Goal: Task Accomplishment & Management: Complete application form

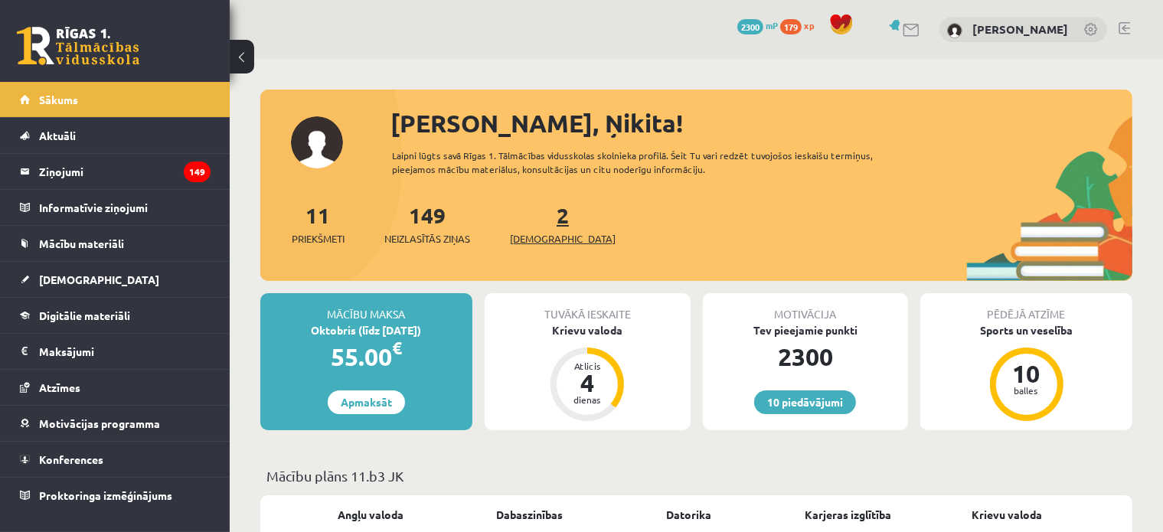
click at [536, 242] on span "[DEMOGRAPHIC_DATA]" at bounding box center [563, 238] width 106 height 15
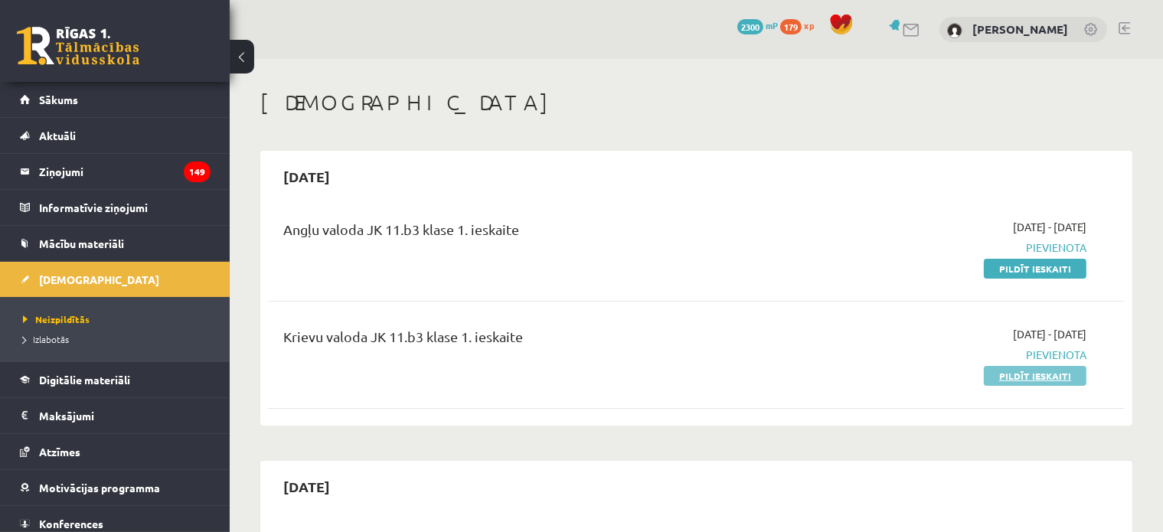
click at [1032, 376] on link "Pildīt ieskaiti" at bounding box center [1035, 376] width 103 height 20
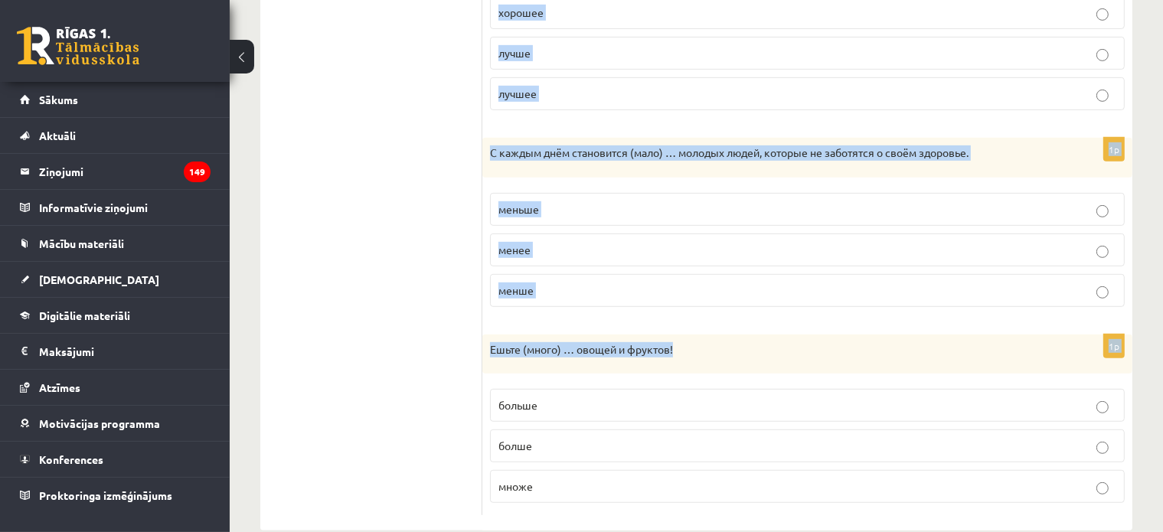
scroll to position [790, 0]
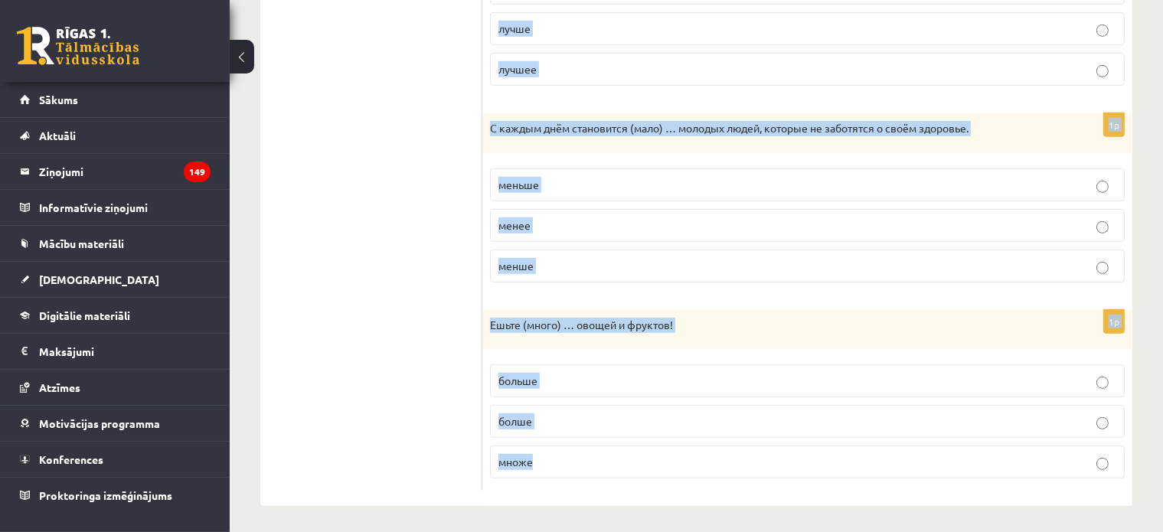
drag, startPoint x: 493, startPoint y: 97, endPoint x: 685, endPoint y: 462, distance: 412.2
copy form "После утренней зарядки чувствуешь себя (энергично) …. энергичней энергичнее эни…"
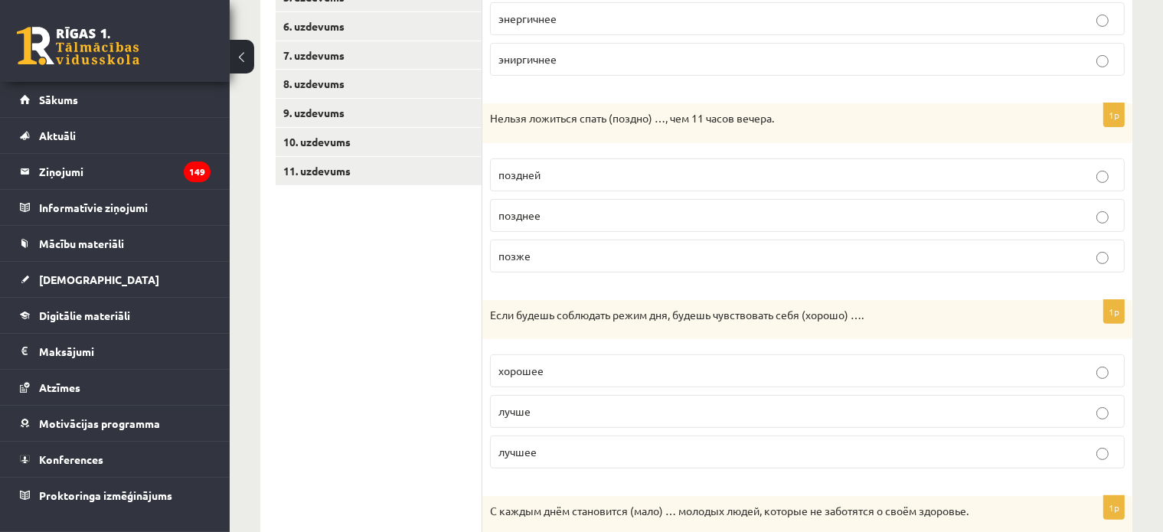
click at [406, 309] on ul "1. uzdevums 2. uzdevums 3. uzdevums 4. uzdevums 5. uzdevums 6. uzdevums 7. uzde…" at bounding box center [379, 370] width 207 height 1007
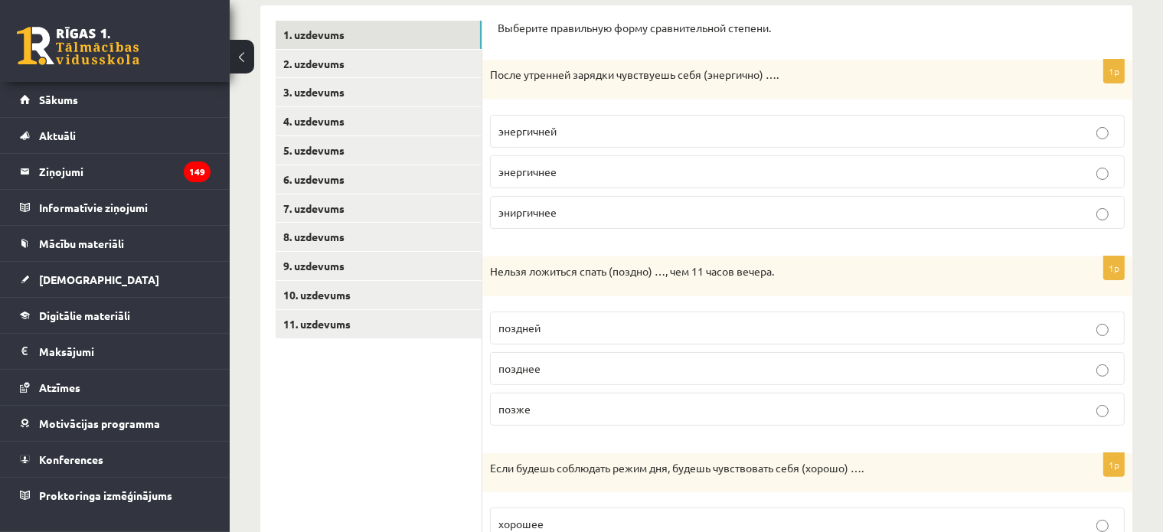
click at [558, 173] on p "энергичнее" at bounding box center [808, 172] width 618 height 16
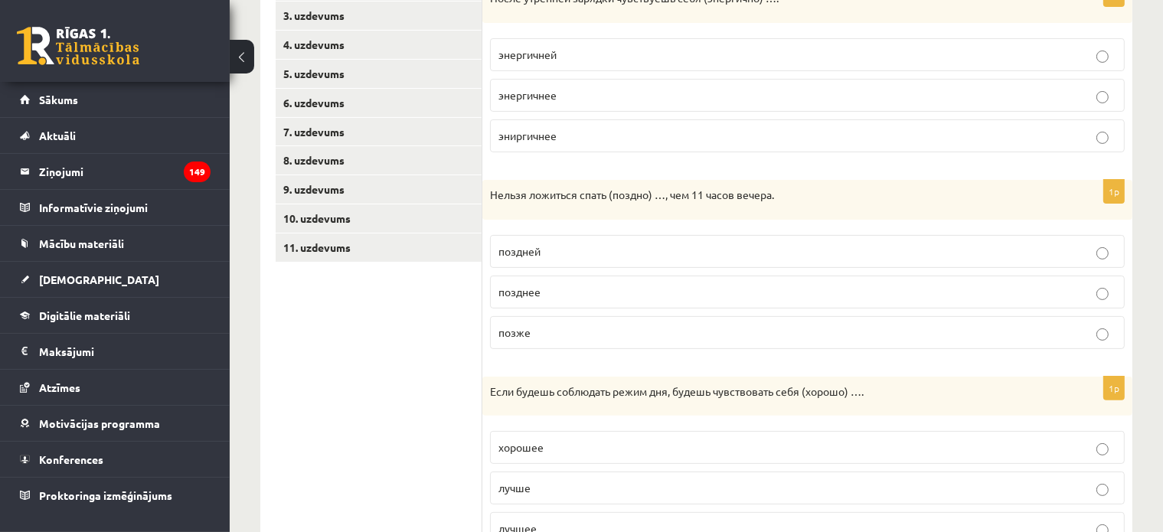
scroll to position [407, 0]
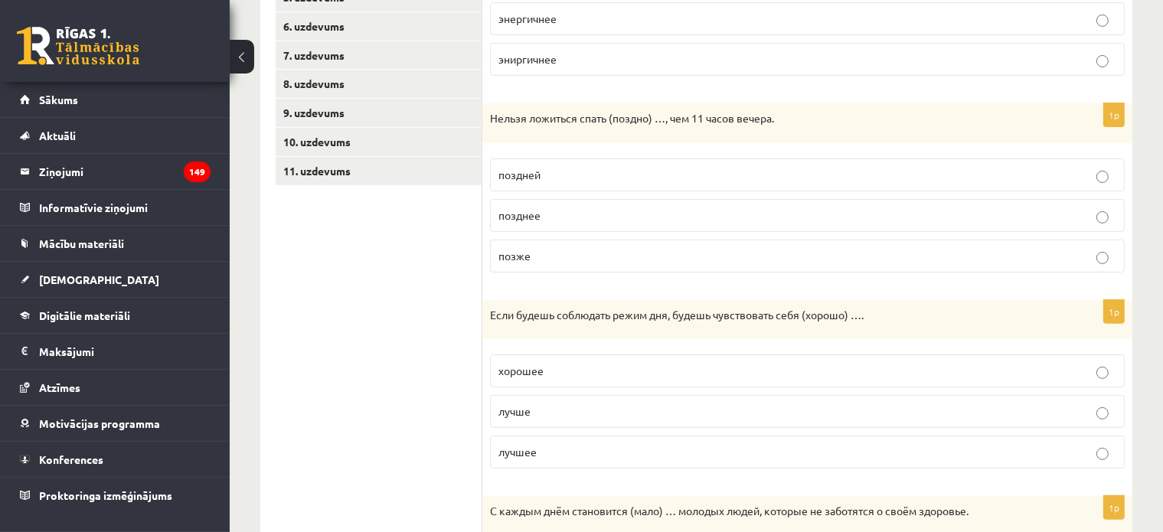
click at [541, 248] on p "позже" at bounding box center [808, 256] width 618 height 16
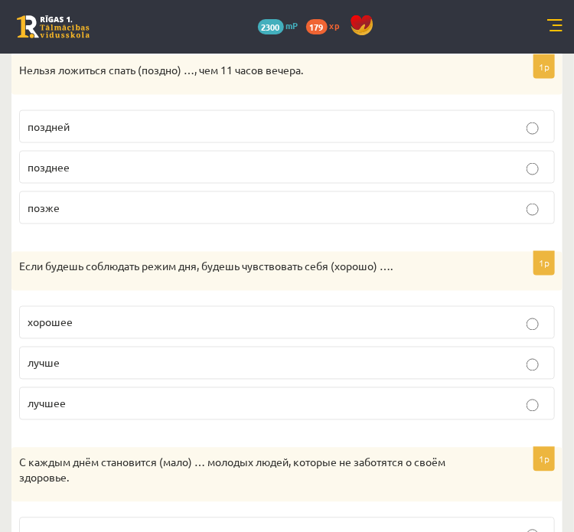
scroll to position [561, 0]
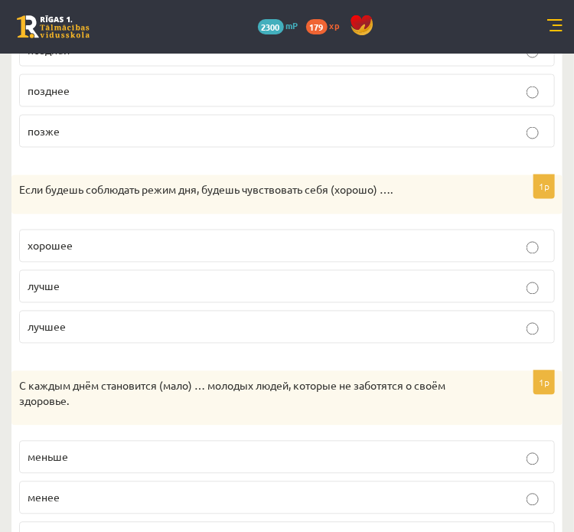
click at [65, 285] on p "лучше" at bounding box center [287, 287] width 519 height 16
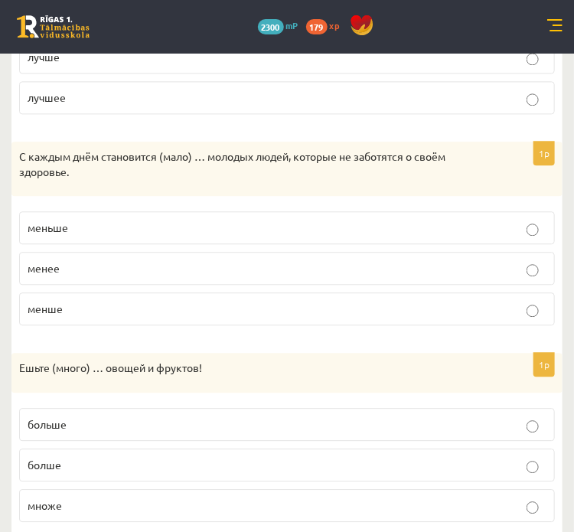
click at [64, 309] on p "менше" at bounding box center [287, 309] width 519 height 16
click at [67, 226] on span "меньше" at bounding box center [48, 228] width 41 height 14
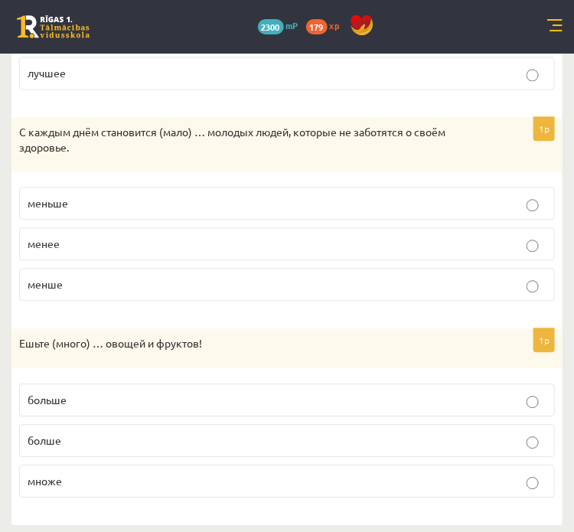
click at [85, 392] on p "больше" at bounding box center [287, 400] width 519 height 16
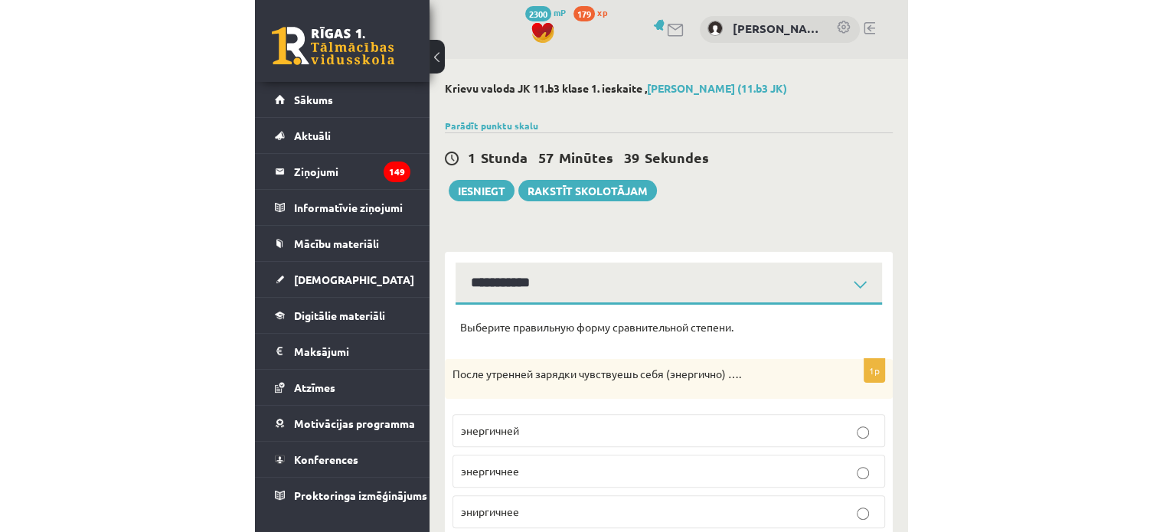
scroll to position [153, 0]
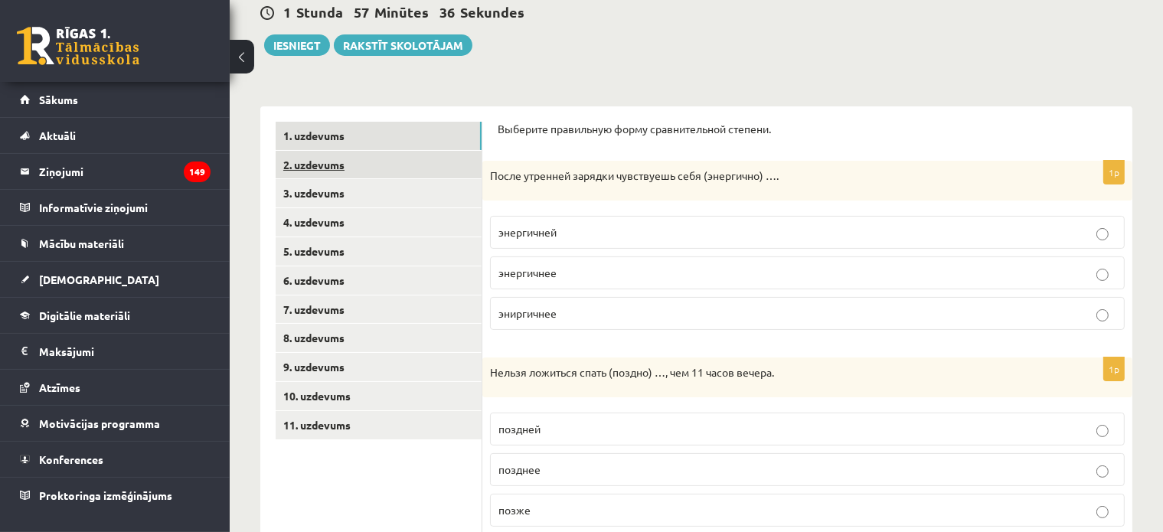
click at [335, 159] on link "2. uzdevums" at bounding box center [379, 165] width 206 height 28
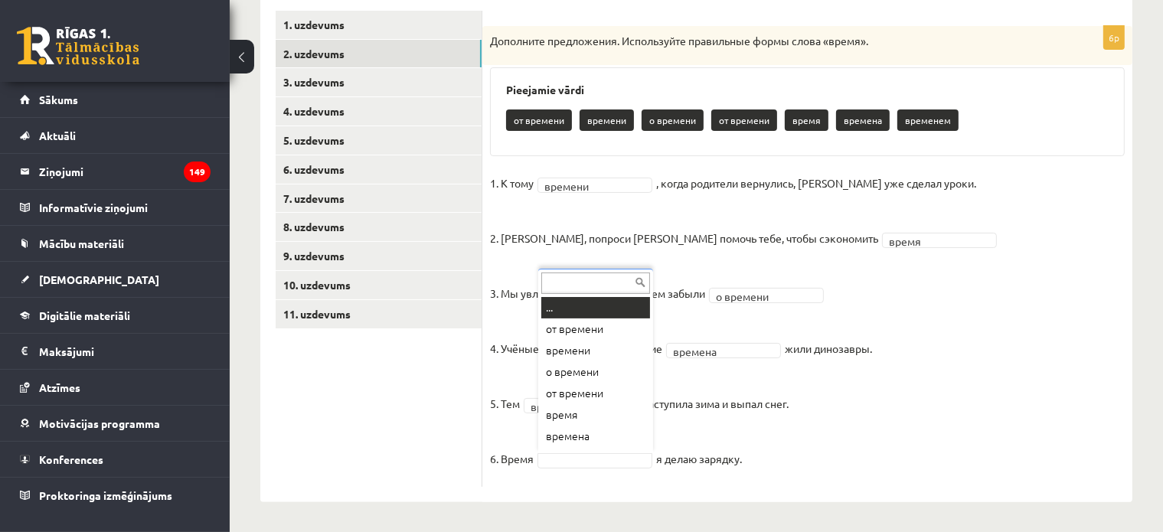
scroll to position [18, 0]
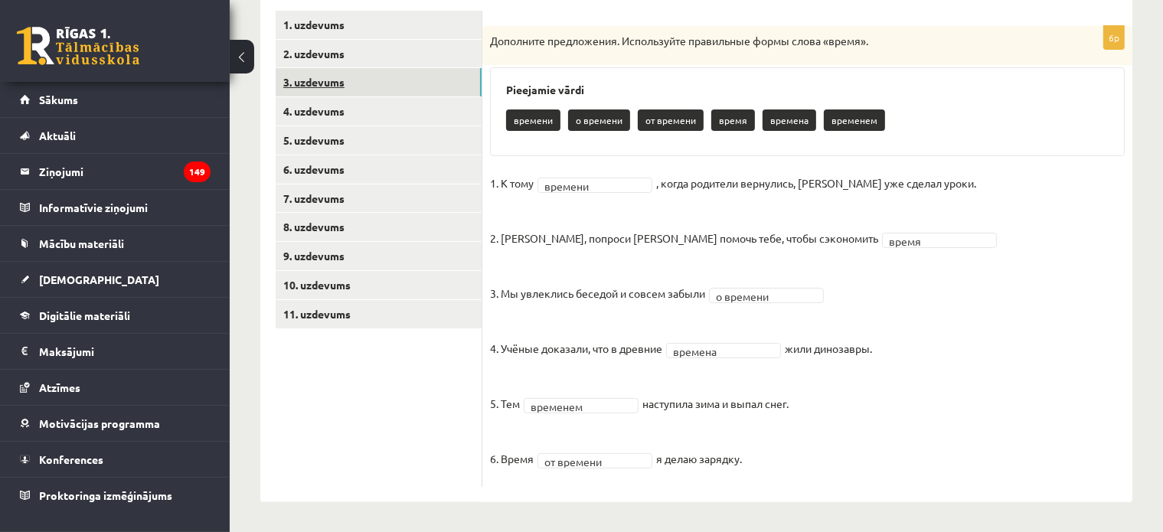
click at [312, 80] on link "3. uzdevums" at bounding box center [379, 82] width 206 height 28
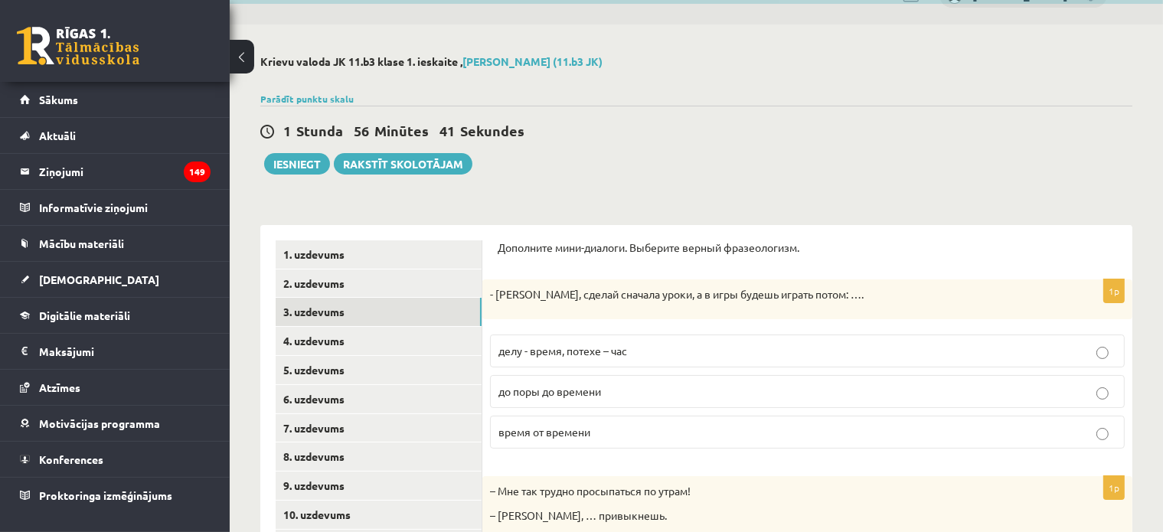
scroll to position [111, 0]
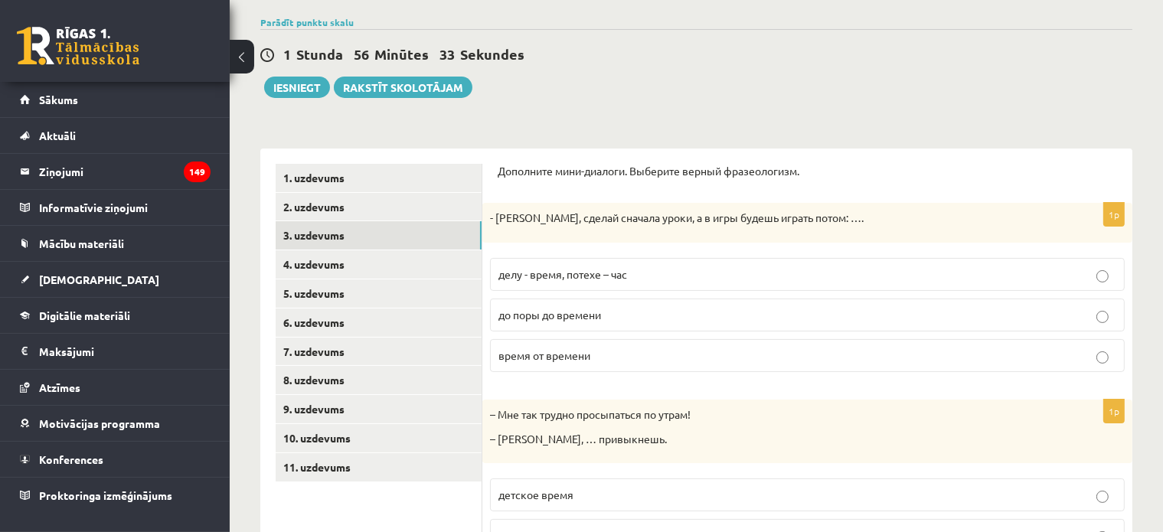
click at [520, 279] on span "делу - время, потехе – час" at bounding box center [563, 274] width 129 height 14
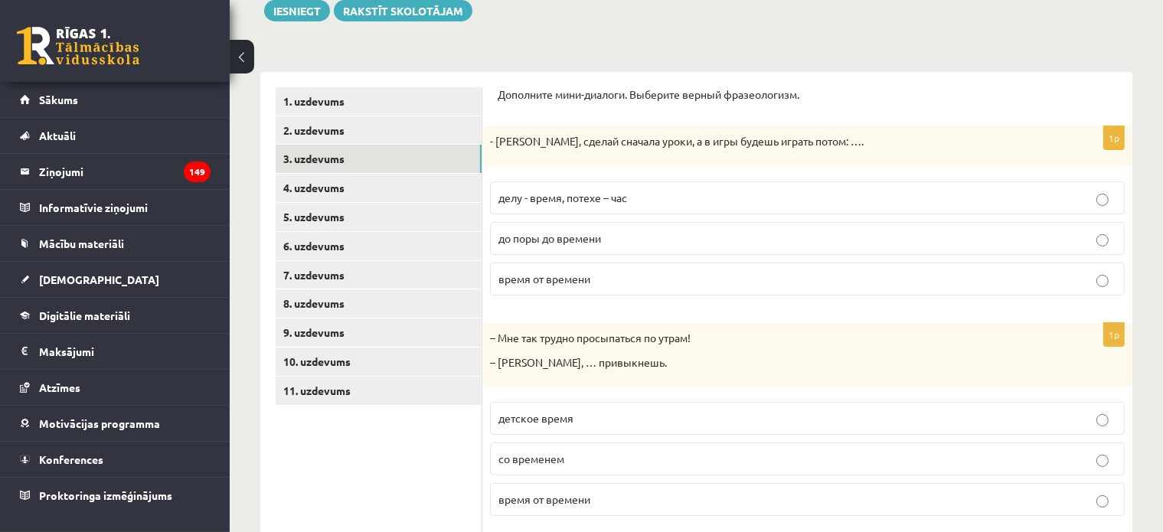
scroll to position [264, 0]
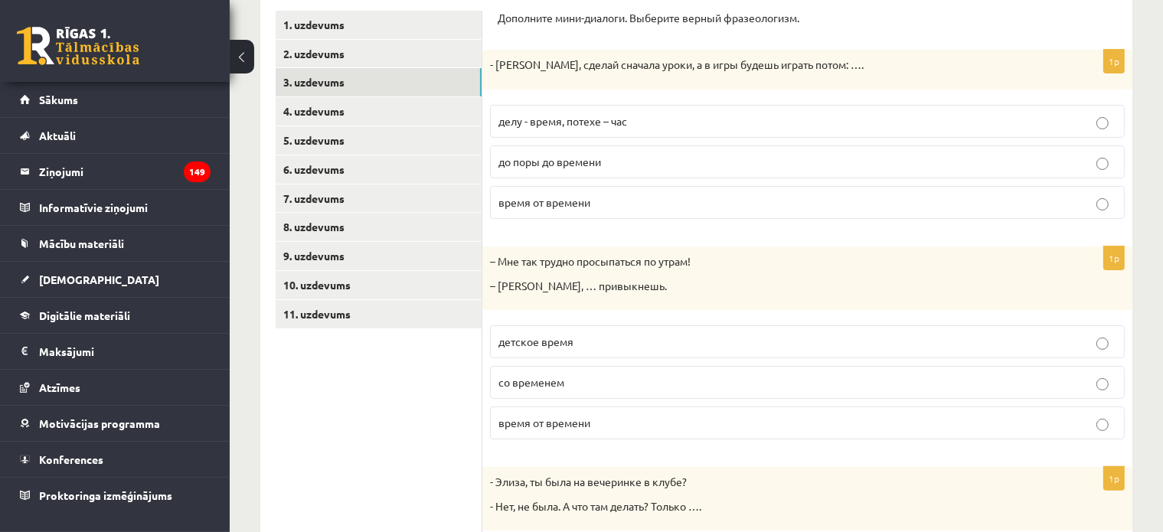
click at [561, 388] on p "со временем" at bounding box center [808, 383] width 618 height 16
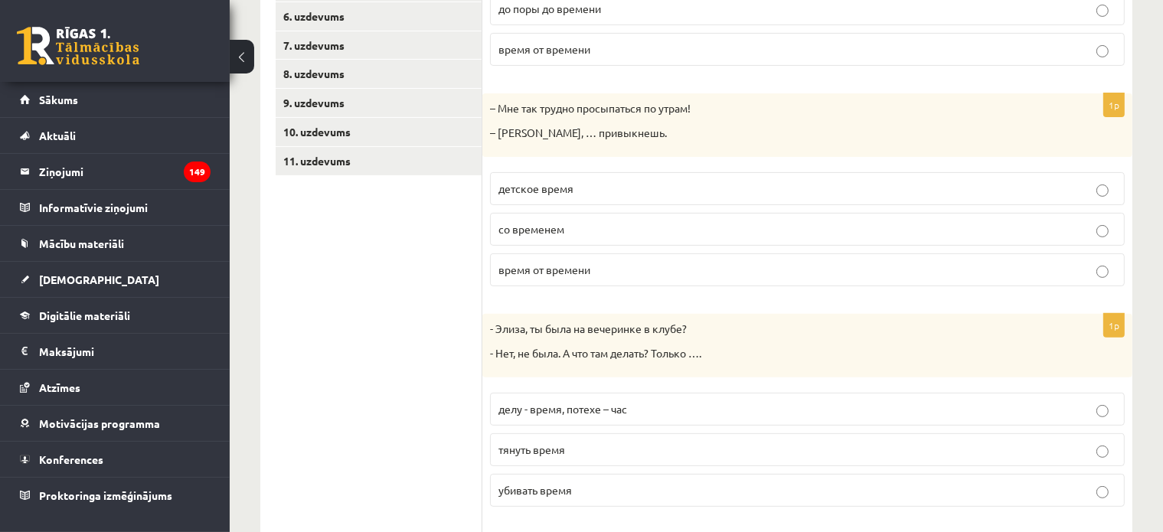
scroll to position [494, 0]
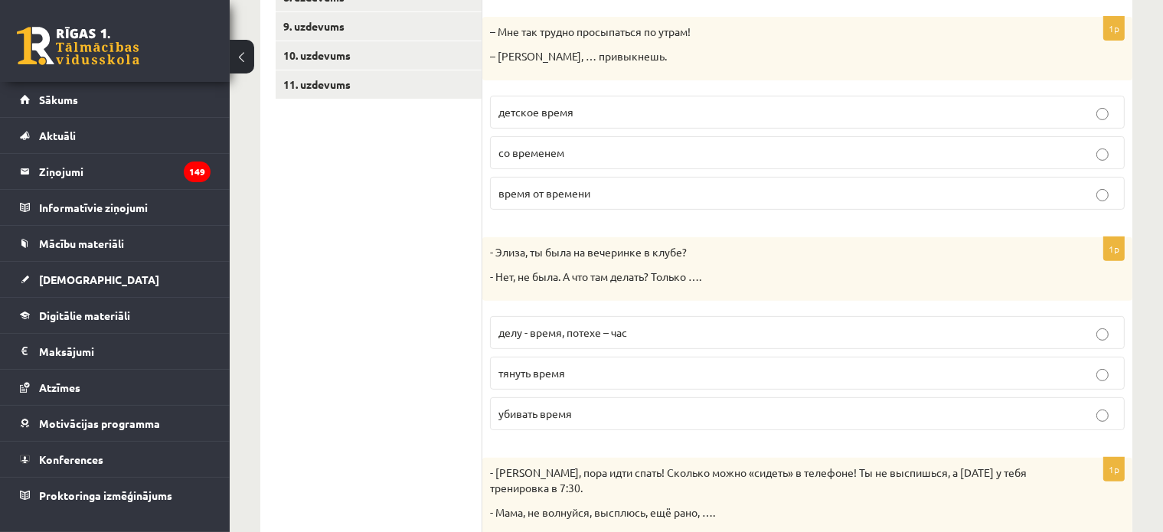
click at [541, 401] on label "убивать время" at bounding box center [807, 414] width 635 height 33
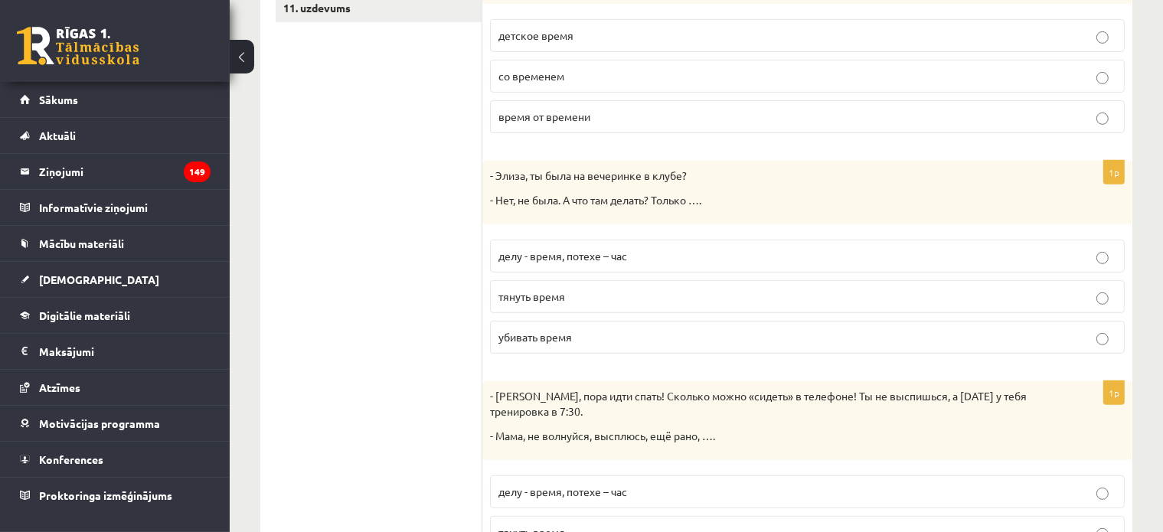
scroll to position [682, 0]
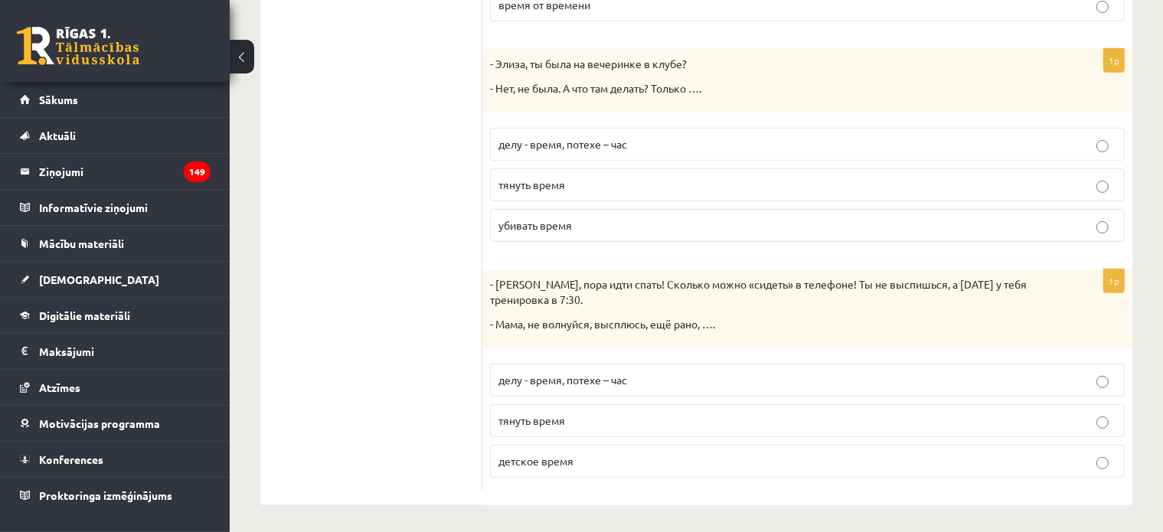
click at [525, 460] on span "детское время" at bounding box center [536, 461] width 75 height 14
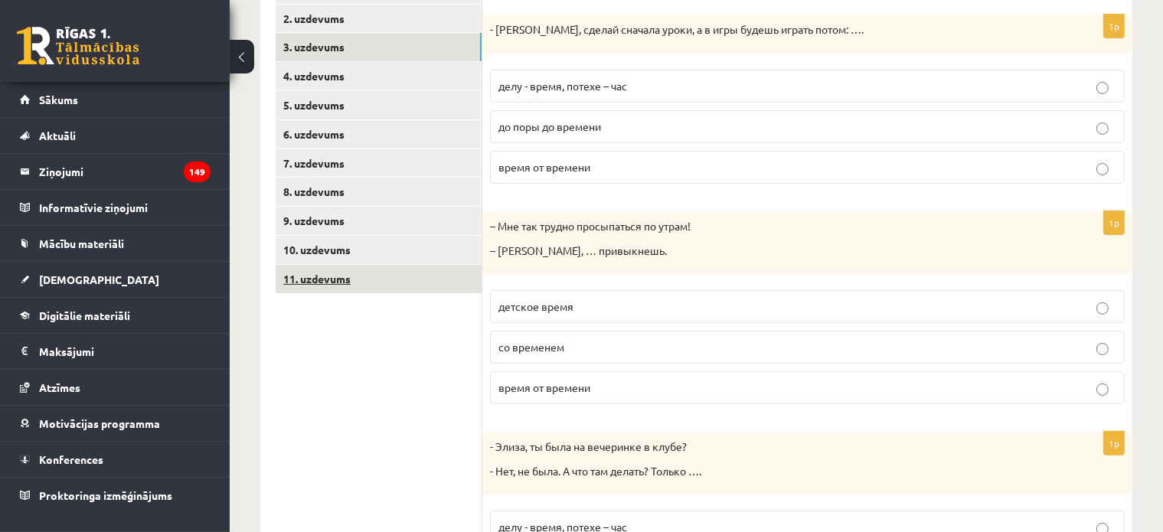
scroll to position [0, 0]
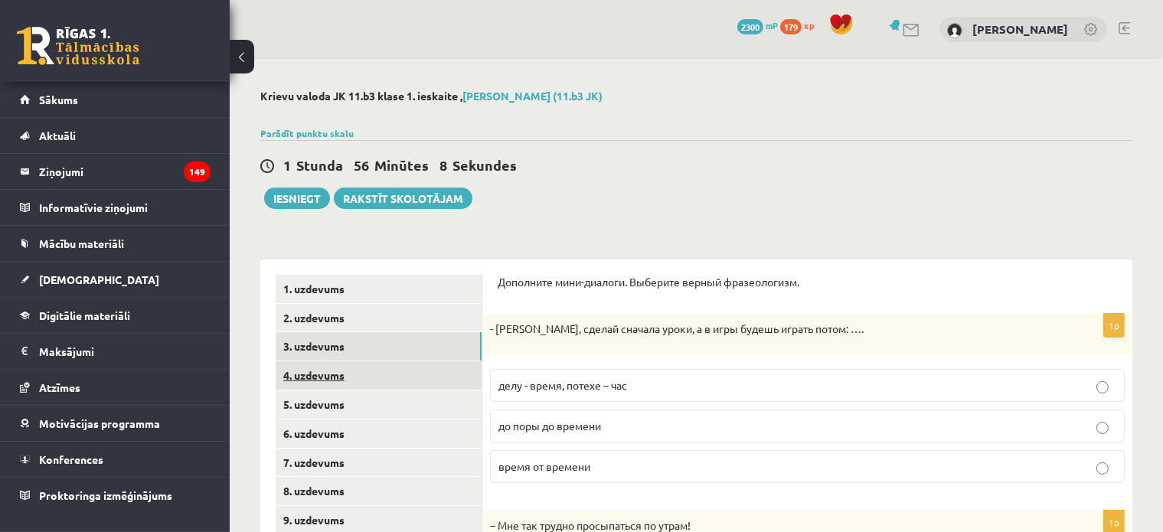
click at [339, 367] on link "4. uzdevums" at bounding box center [379, 376] width 206 height 28
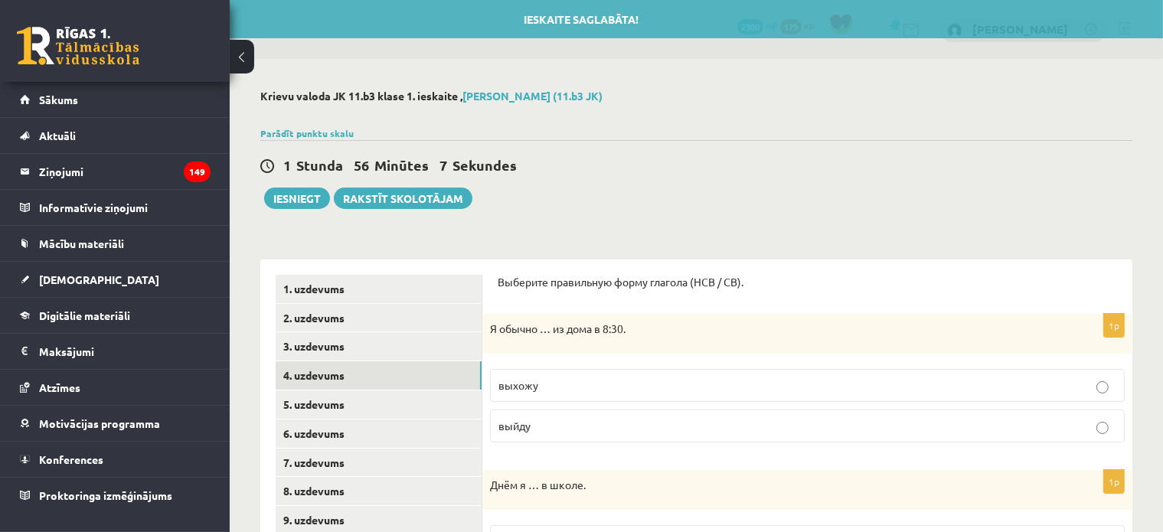
scroll to position [77, 0]
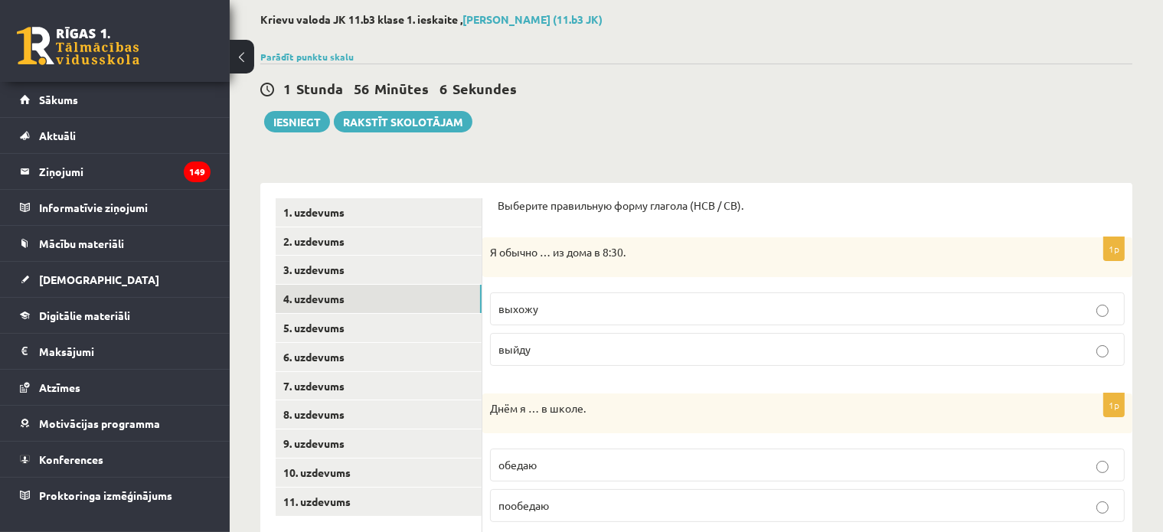
click at [555, 306] on p "выхожу" at bounding box center [808, 309] width 618 height 16
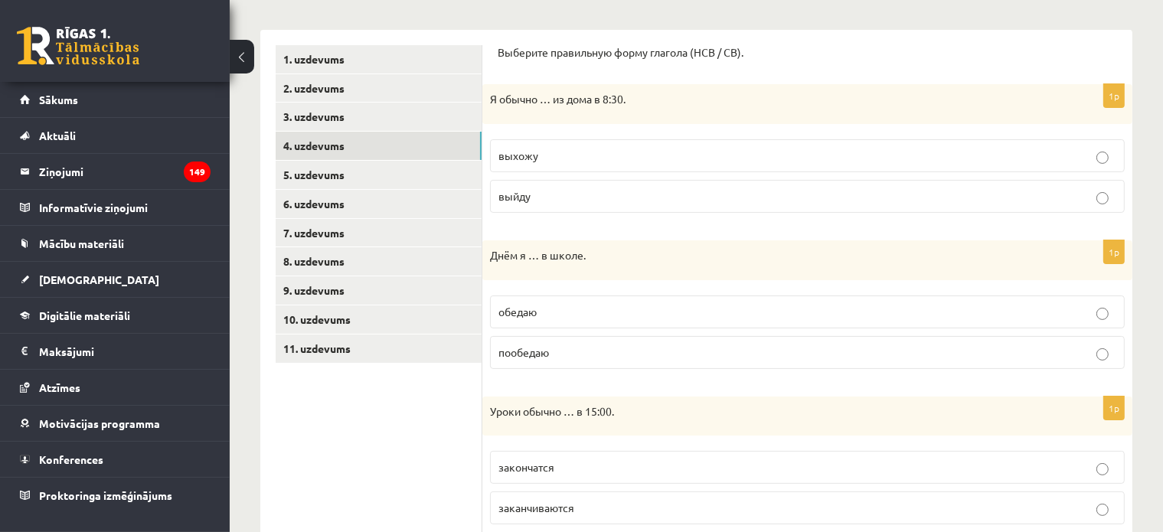
scroll to position [306, 0]
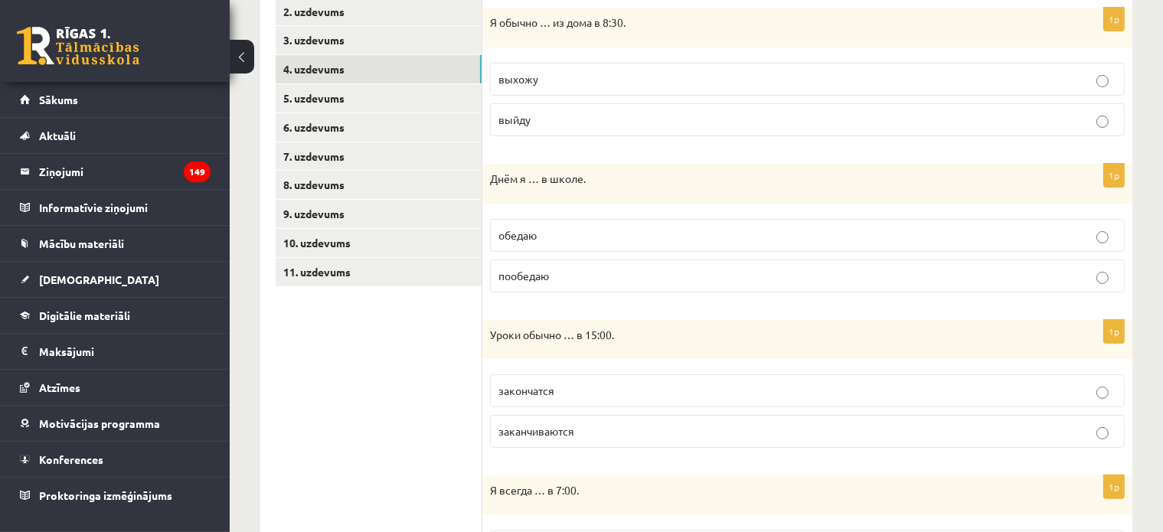
click at [534, 229] on span "обедаю" at bounding box center [518, 235] width 38 height 14
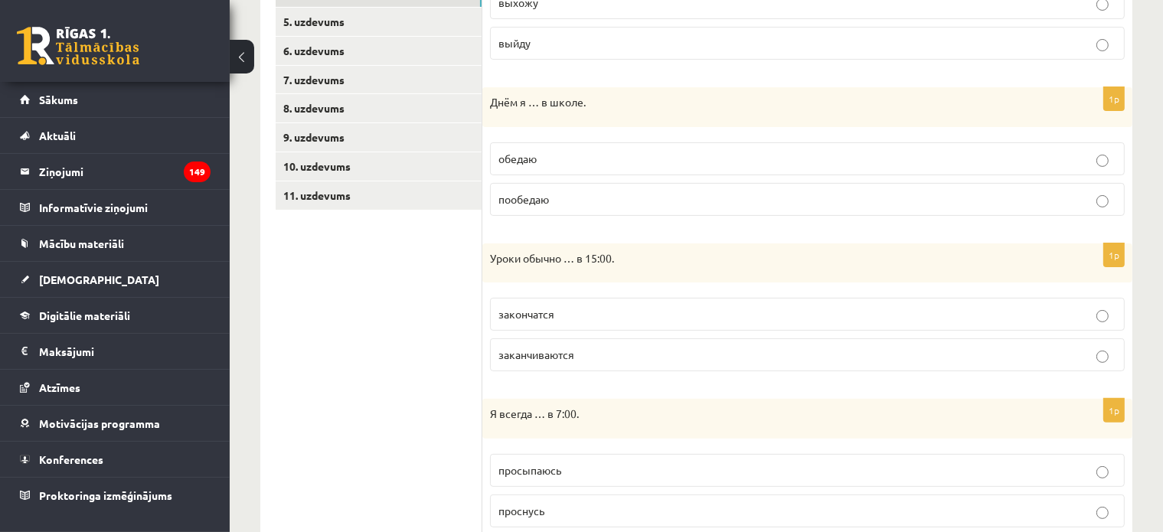
scroll to position [460, 0]
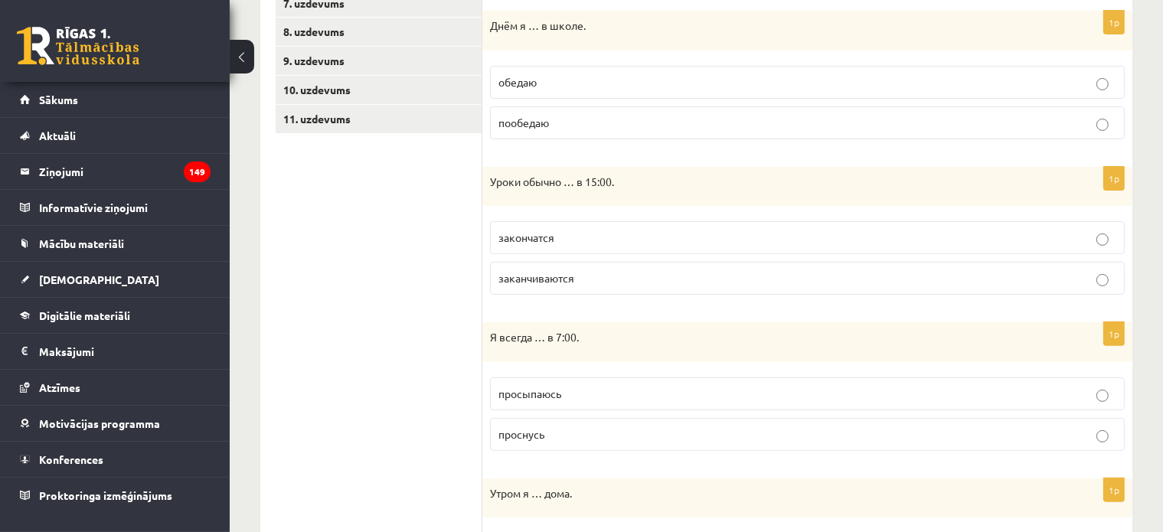
click at [555, 283] on p "заканчиваются" at bounding box center [808, 278] width 618 height 16
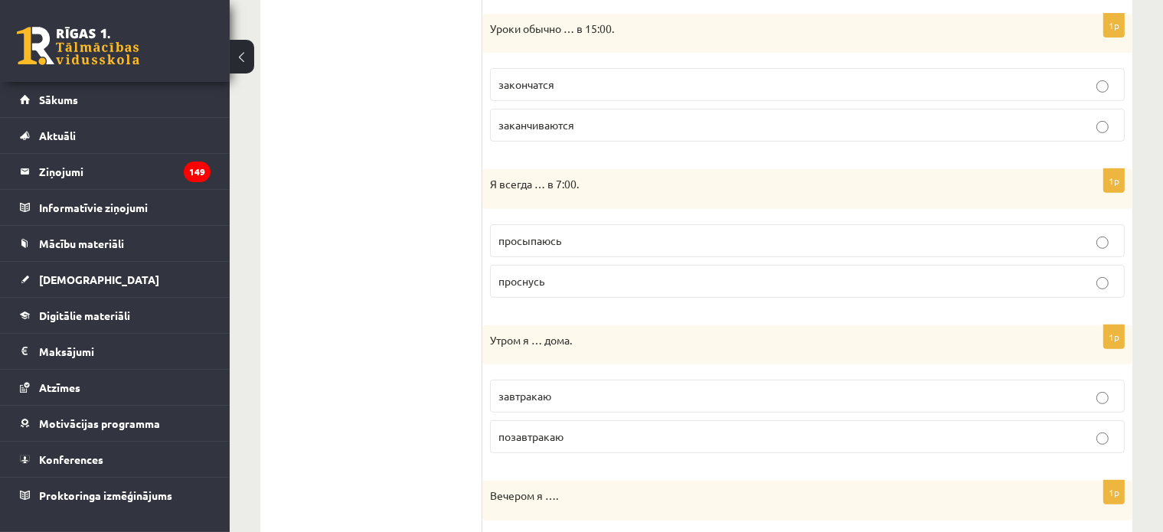
click at [548, 241] on span "просыпаюсь" at bounding box center [530, 241] width 63 height 14
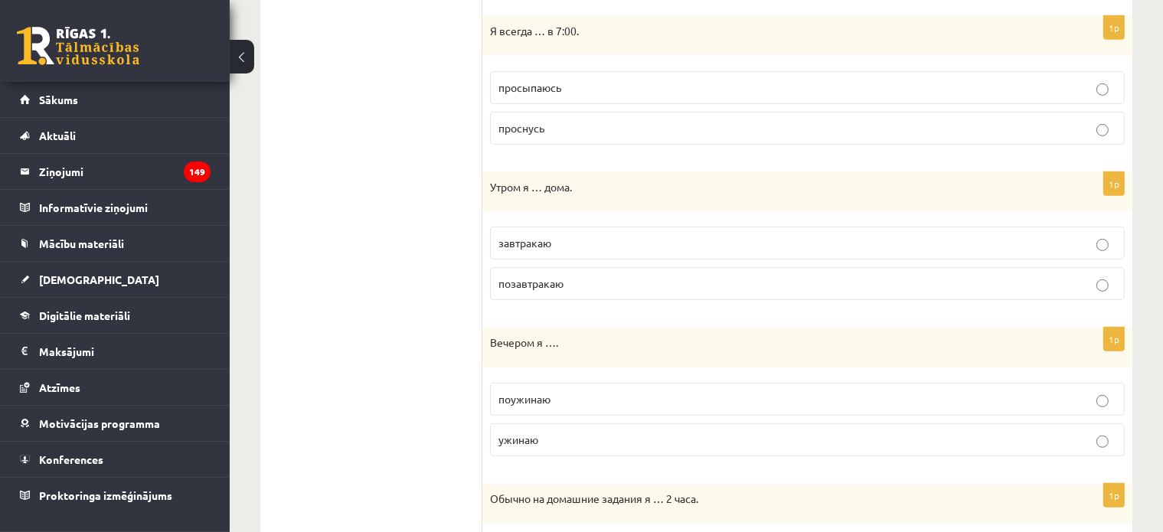
click at [549, 243] on span "завтракаю" at bounding box center [525, 243] width 53 height 14
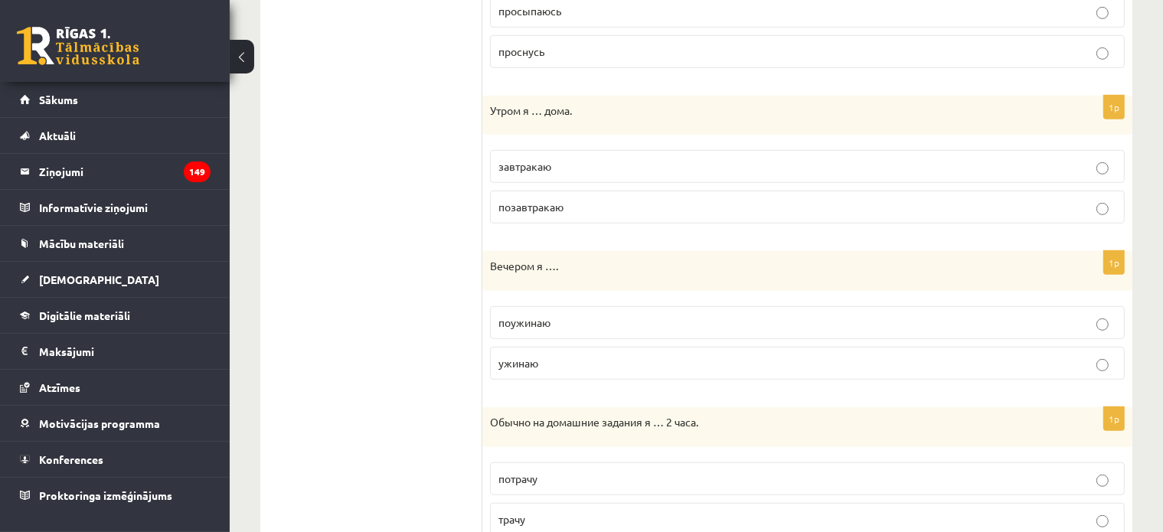
click at [527, 367] on p "ужинаю" at bounding box center [808, 363] width 618 height 16
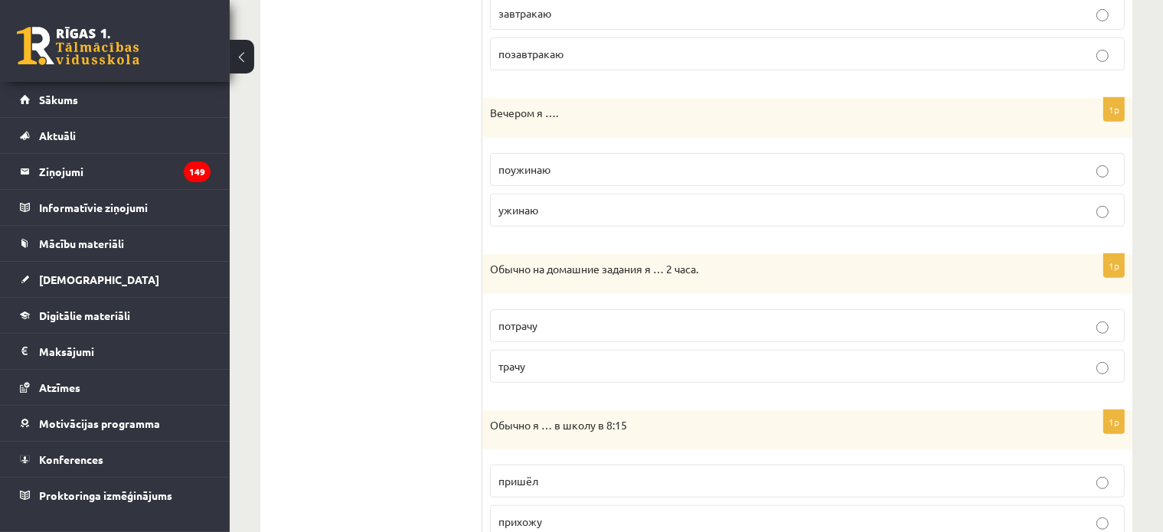
click at [538, 352] on label "трачу" at bounding box center [807, 366] width 635 height 33
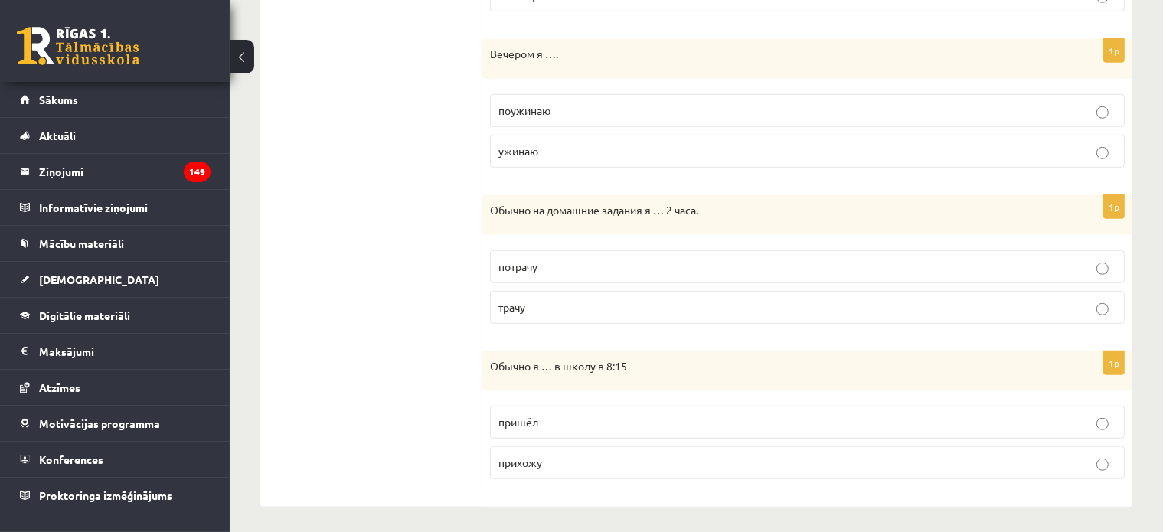
click at [531, 466] on label "прихожу" at bounding box center [807, 463] width 635 height 33
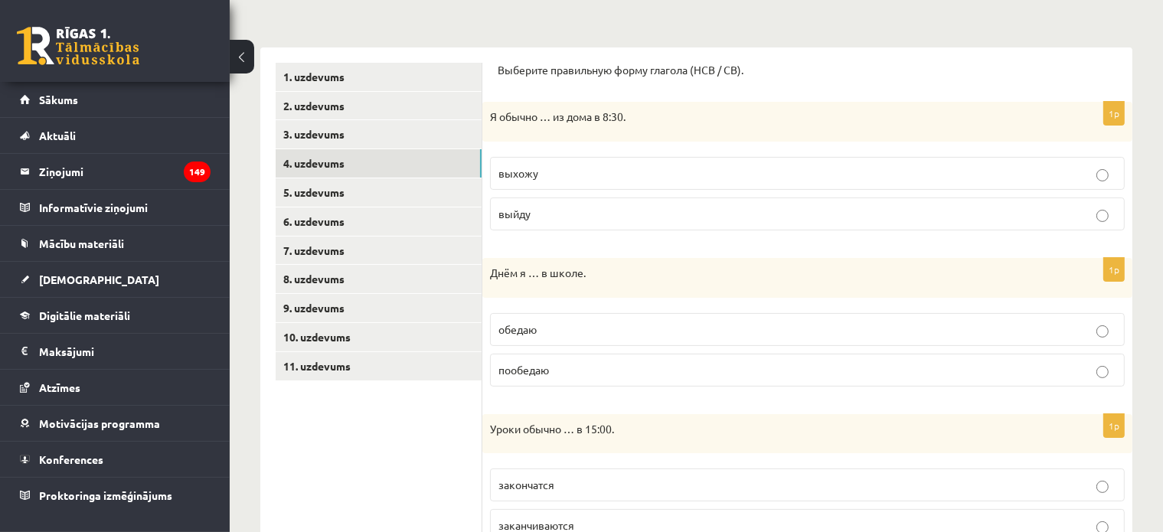
scroll to position [136, 0]
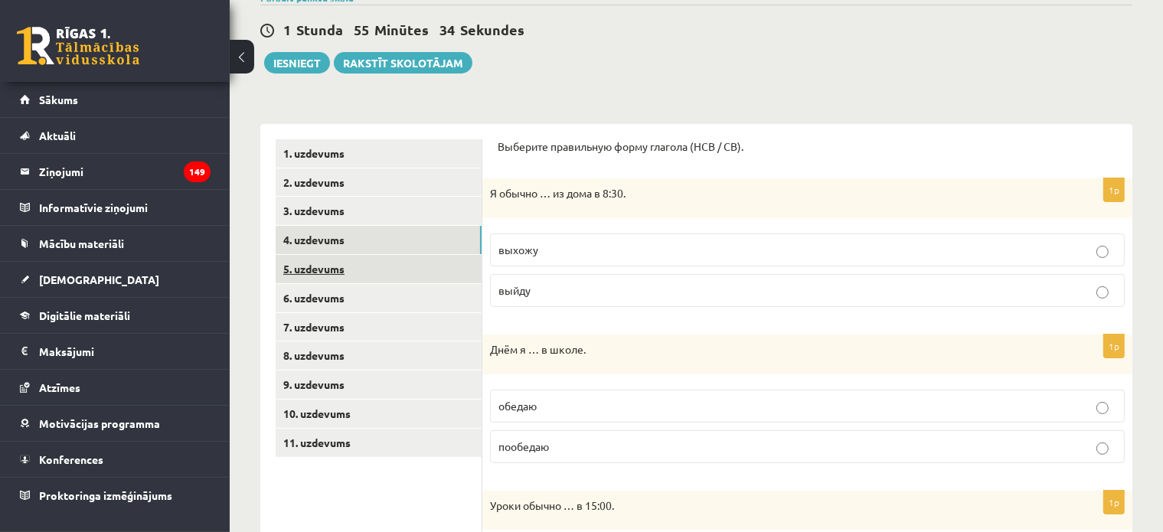
click at [337, 261] on link "5. uzdevums" at bounding box center [379, 269] width 206 height 28
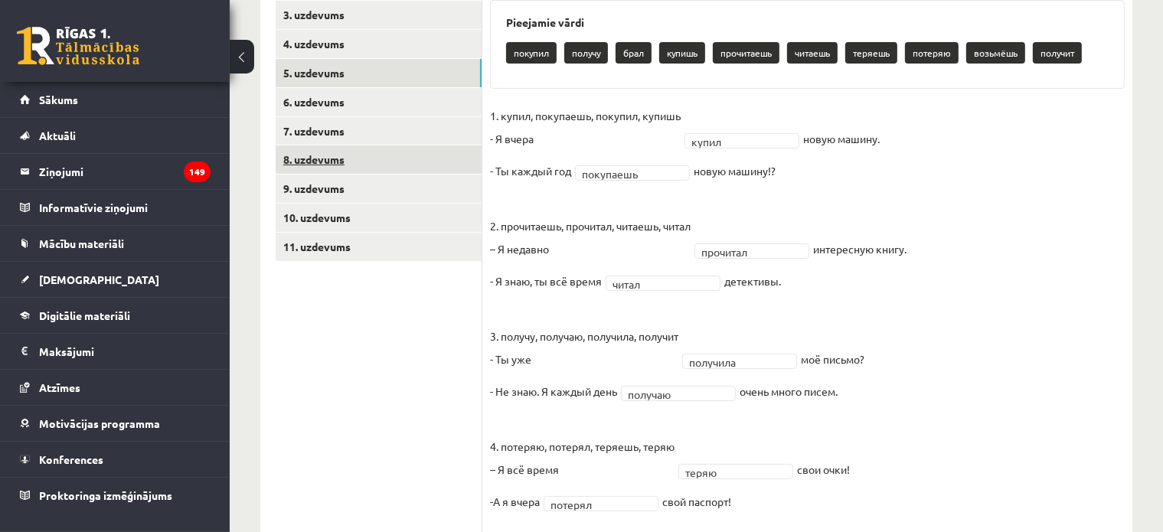
scroll to position [255, 0]
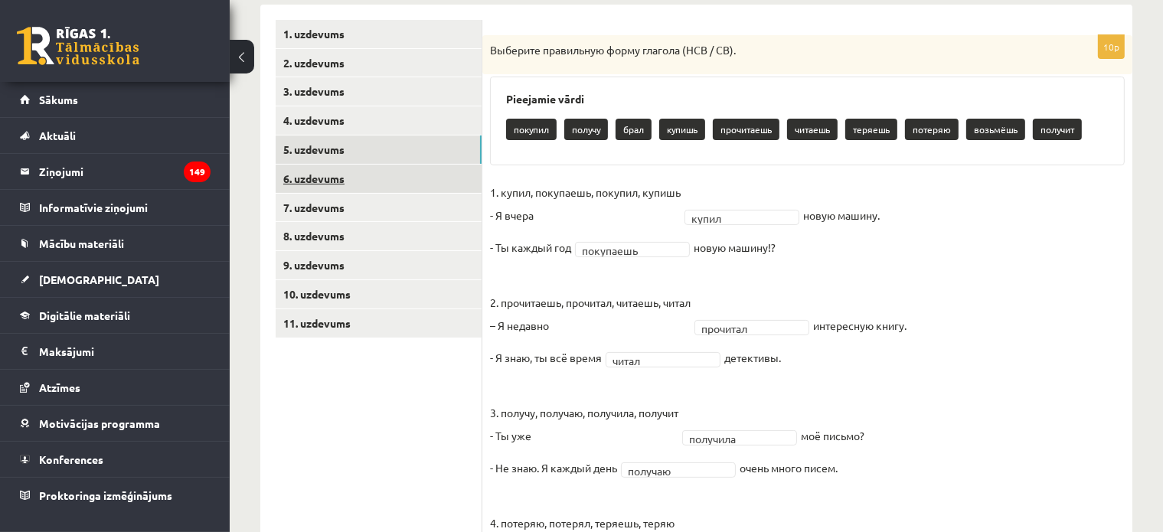
click at [338, 179] on link "6. uzdevums" at bounding box center [379, 179] width 206 height 28
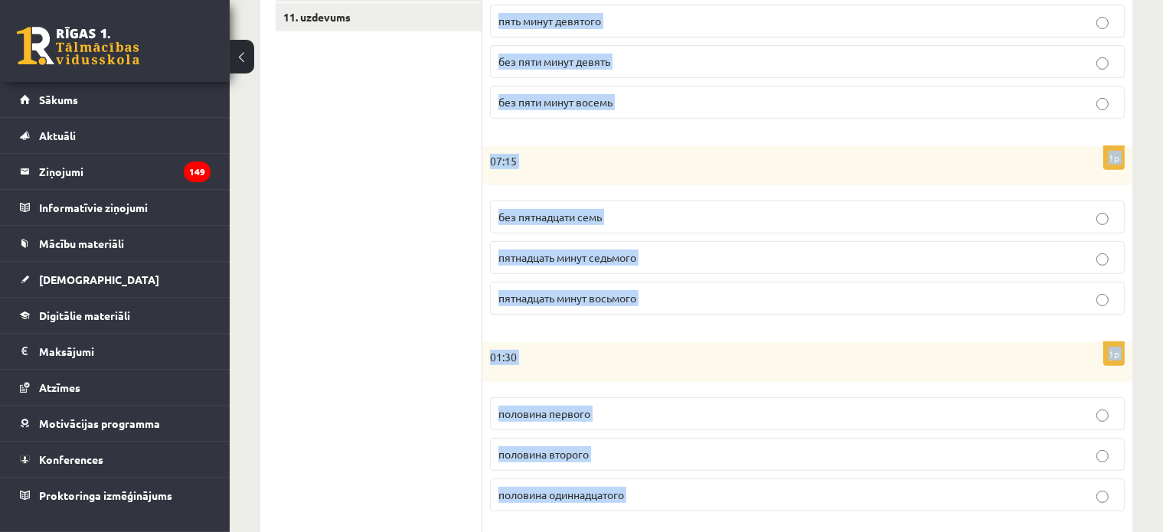
scroll to position [790, 0]
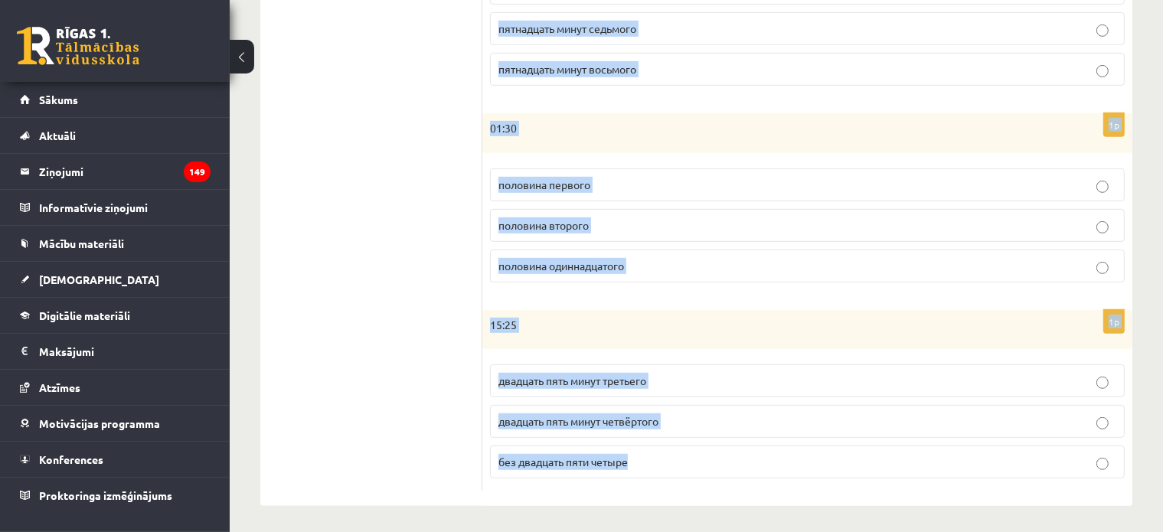
drag, startPoint x: 496, startPoint y: 229, endPoint x: 732, endPoint y: 457, distance: 328.8
copy form "17:05 пять минут шестого без пяти шесть пять минут пятого 1p 08:55 пять минут д…"
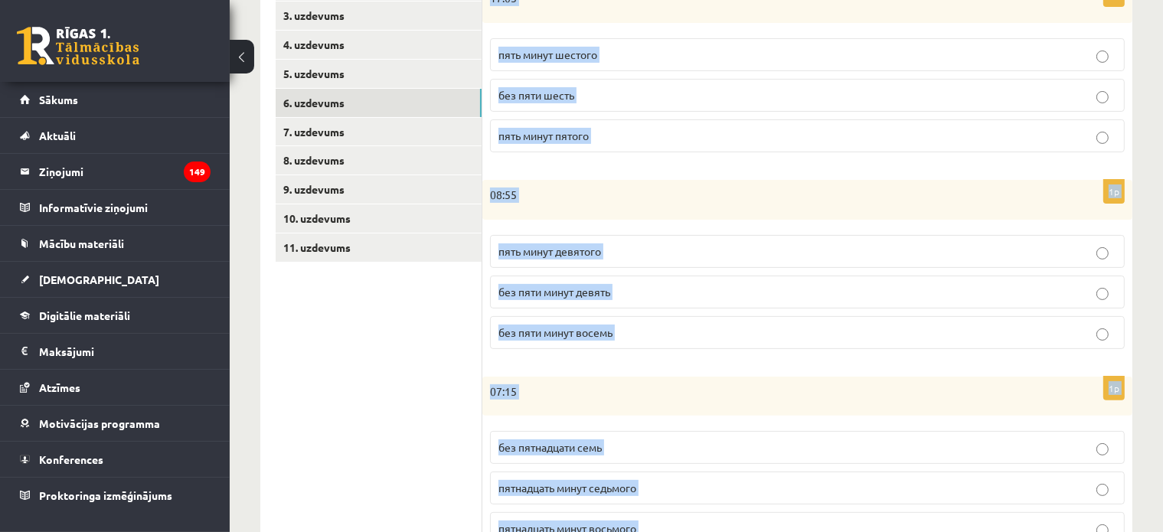
scroll to position [25, 0]
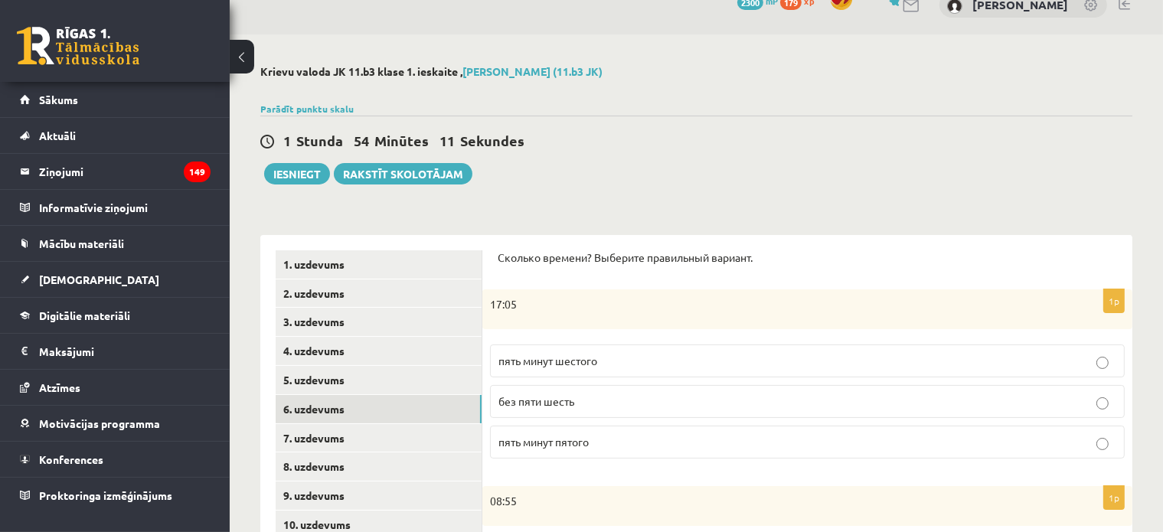
click at [608, 355] on p "пять минут шестого" at bounding box center [808, 361] width 618 height 16
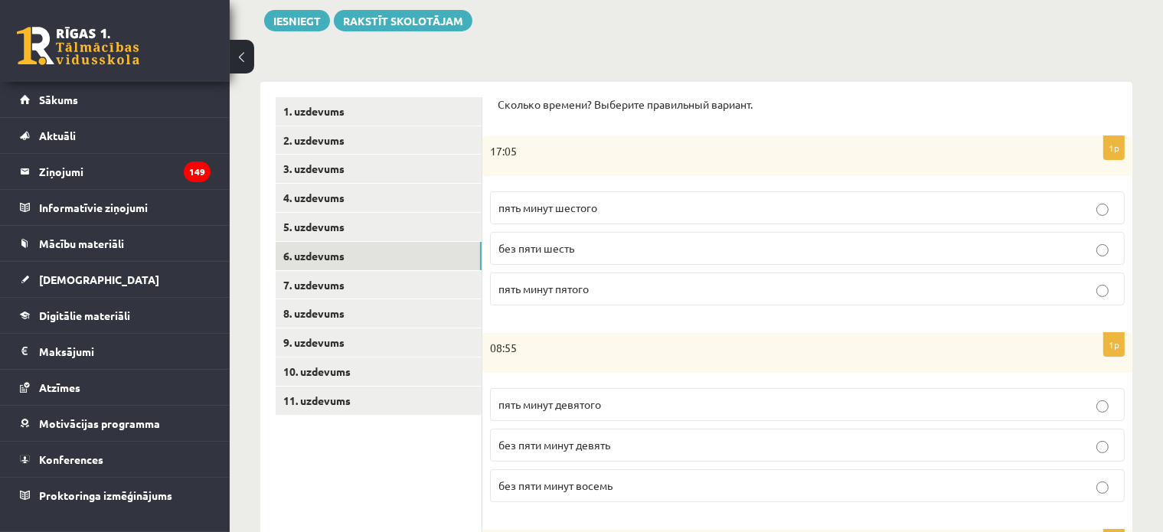
scroll to position [254, 0]
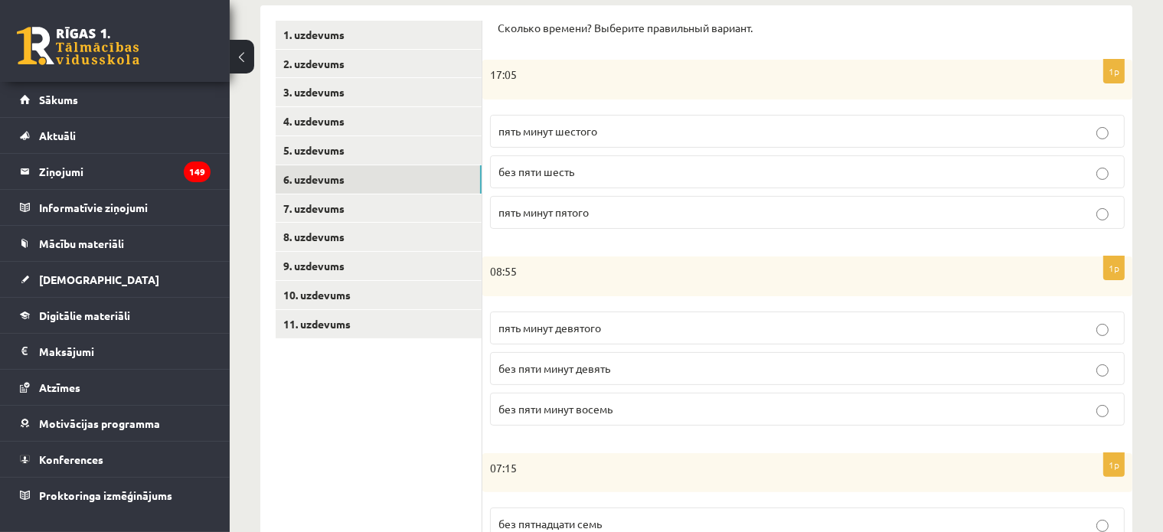
click at [600, 367] on span "без пяти минут девять" at bounding box center [555, 369] width 112 height 14
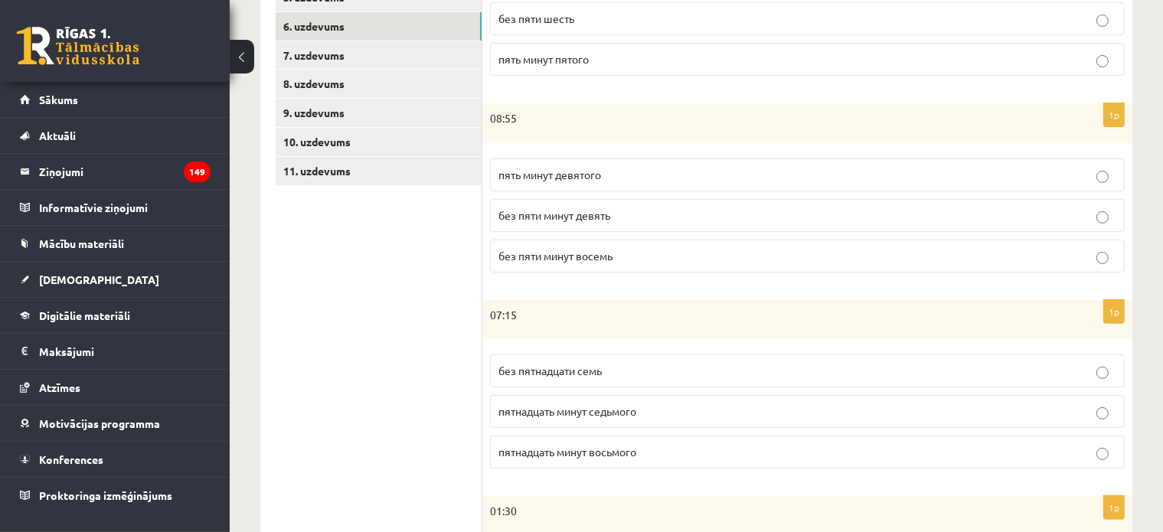
scroll to position [484, 0]
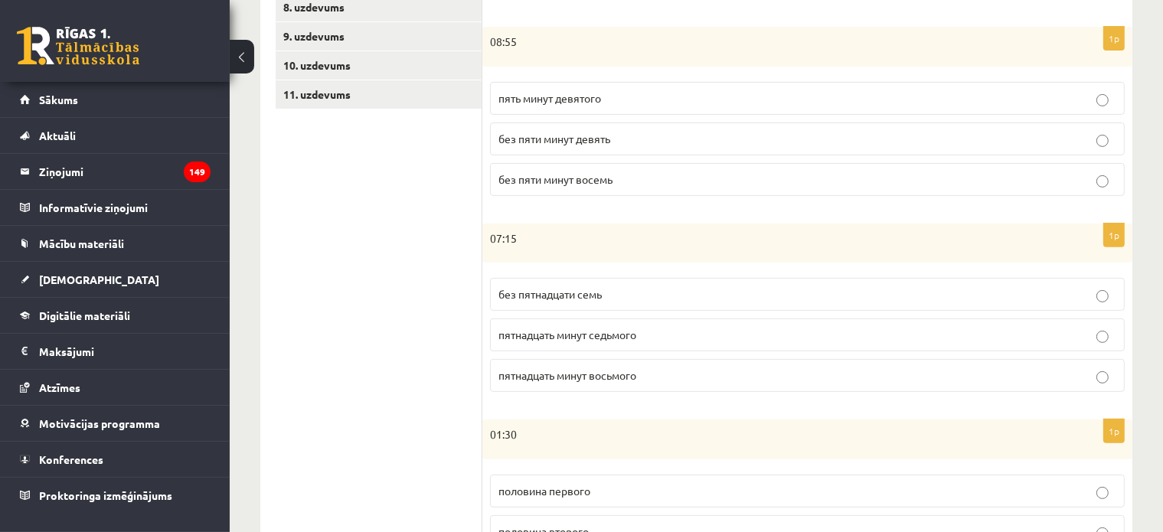
click at [582, 340] on label "пятнадцать минут седьмого" at bounding box center [807, 335] width 635 height 33
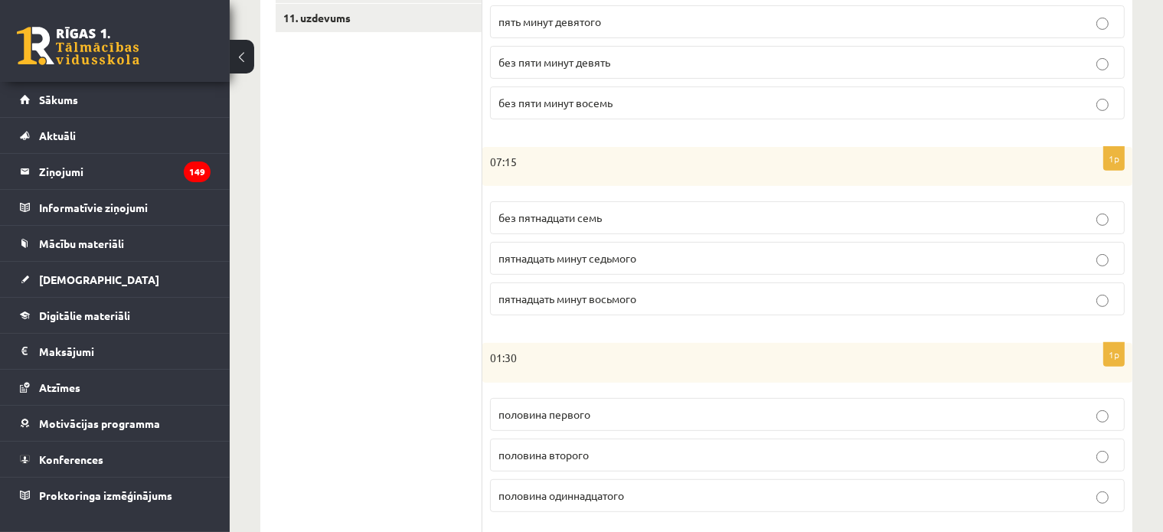
scroll to position [637, 0]
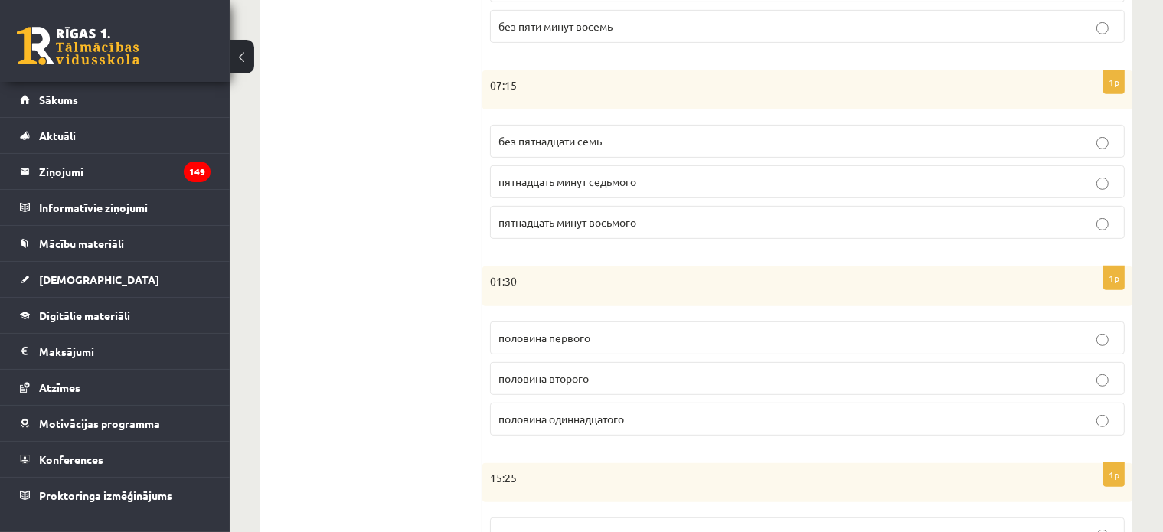
click at [586, 208] on label "пятнадцать минут восьмого" at bounding box center [807, 222] width 635 height 33
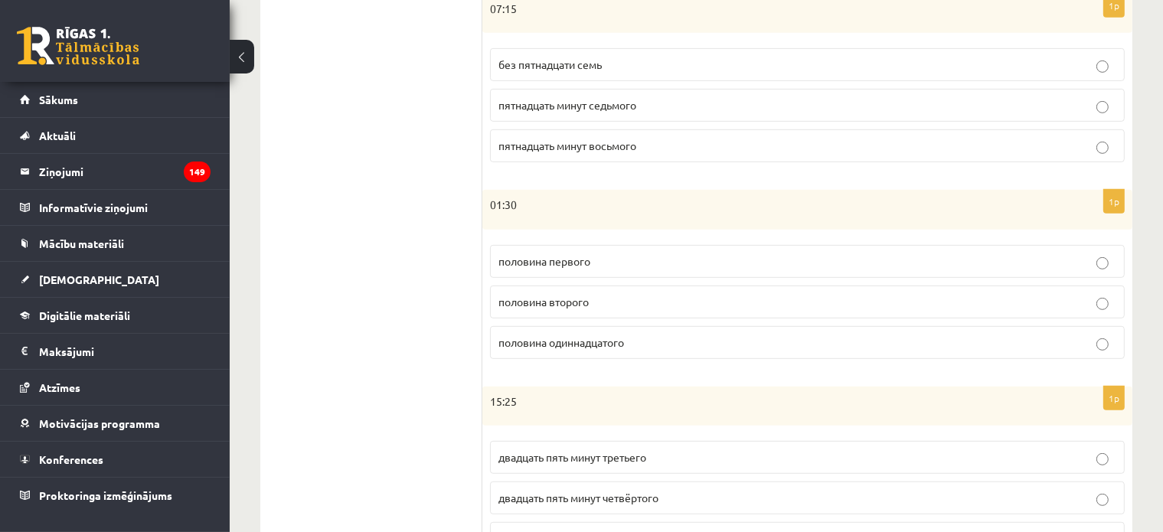
click at [574, 303] on span "половина второго" at bounding box center [544, 302] width 90 height 14
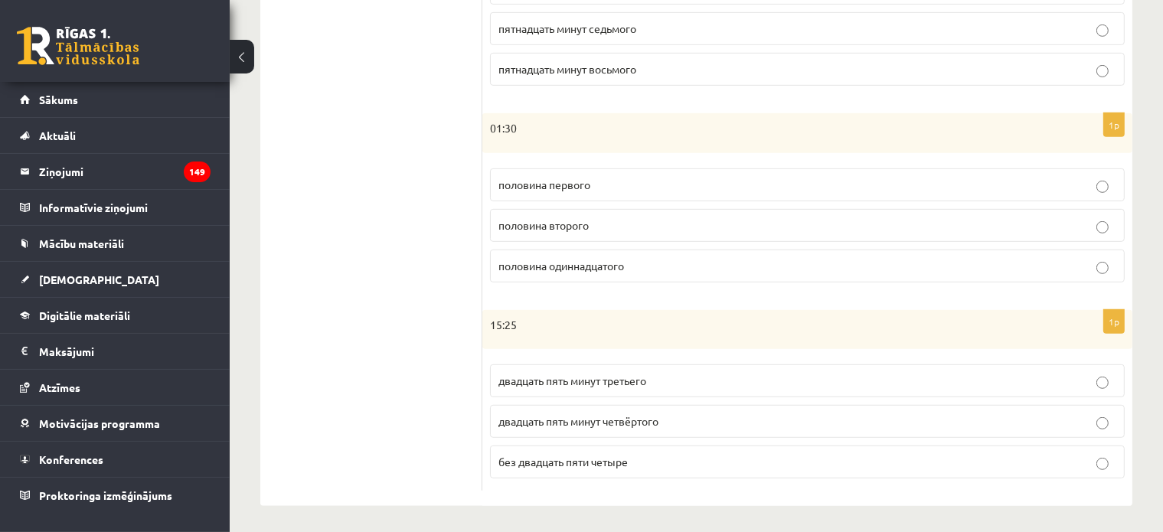
click at [586, 423] on p "двадцать пять минут четвёртого" at bounding box center [808, 422] width 618 height 16
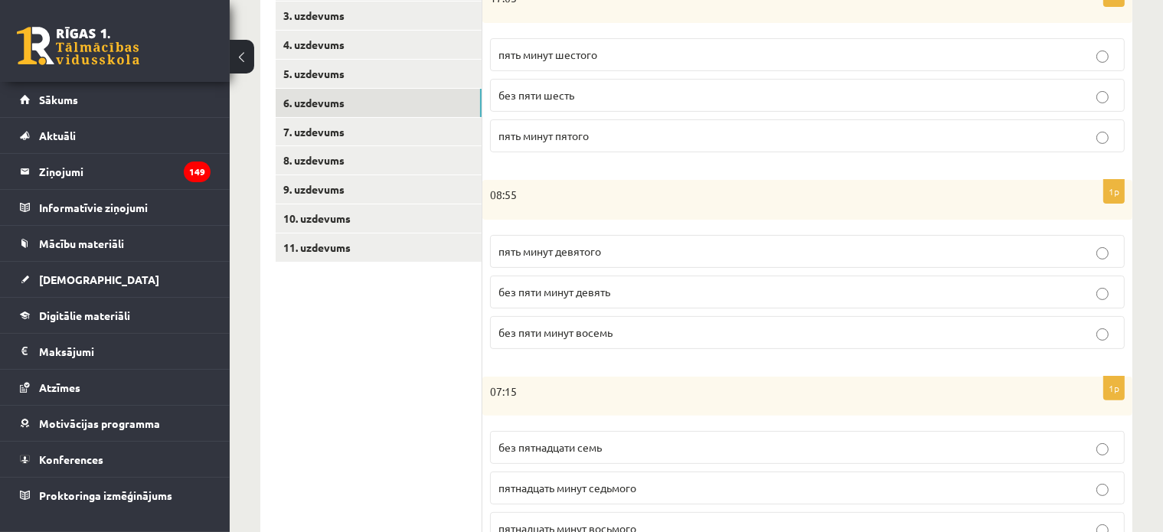
scroll to position [101, 0]
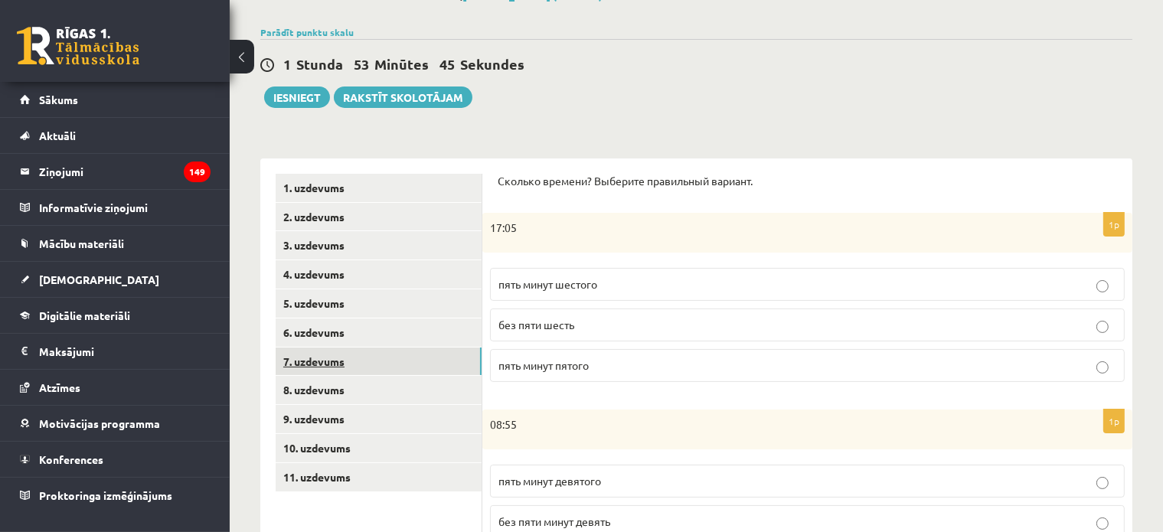
click at [335, 367] on link "7. uzdevums" at bounding box center [379, 362] width 206 height 28
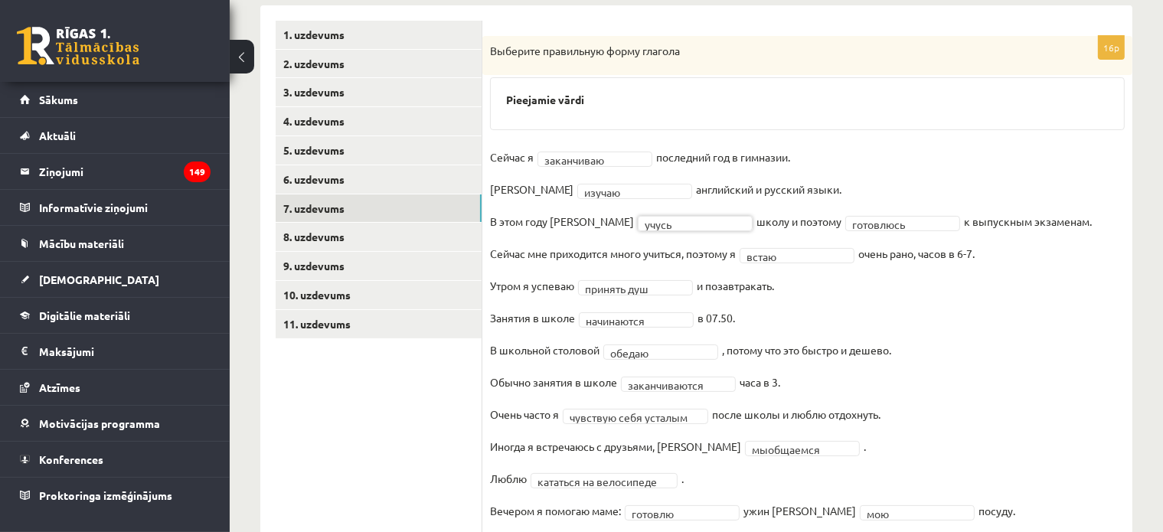
scroll to position [331, 0]
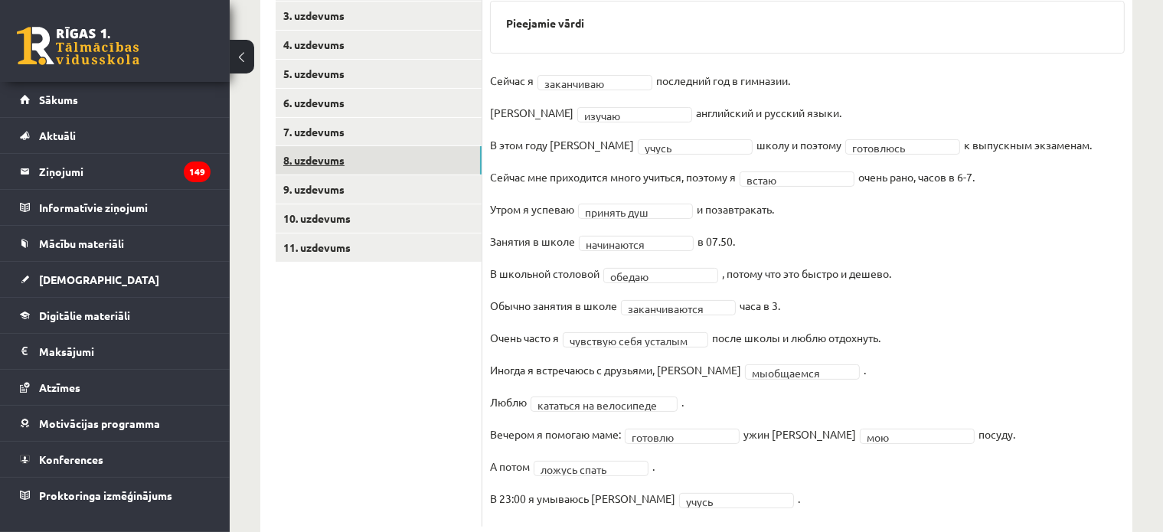
click at [345, 163] on link "8. uzdevums" at bounding box center [379, 160] width 206 height 28
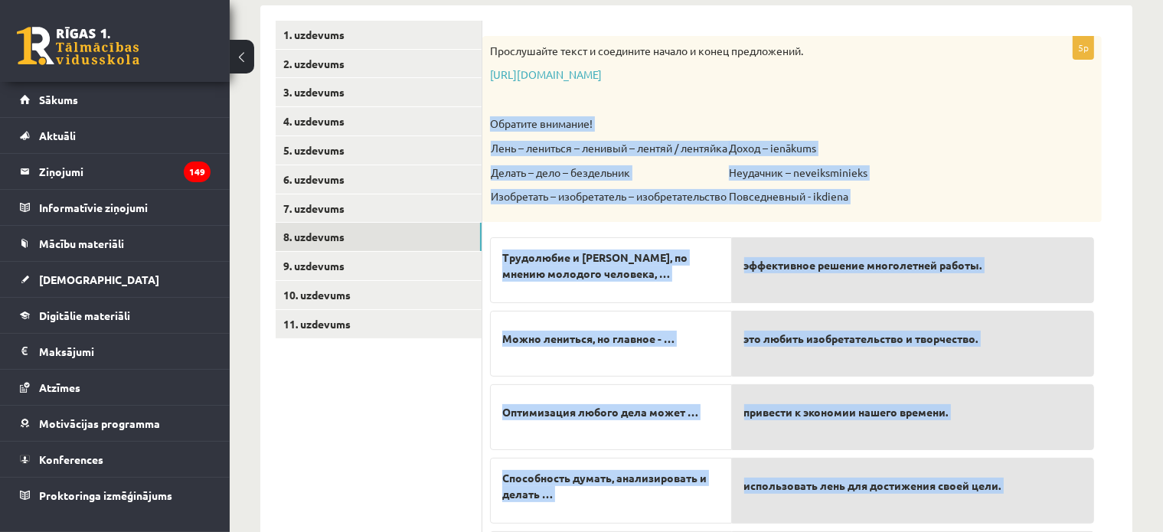
scroll to position [371, 0]
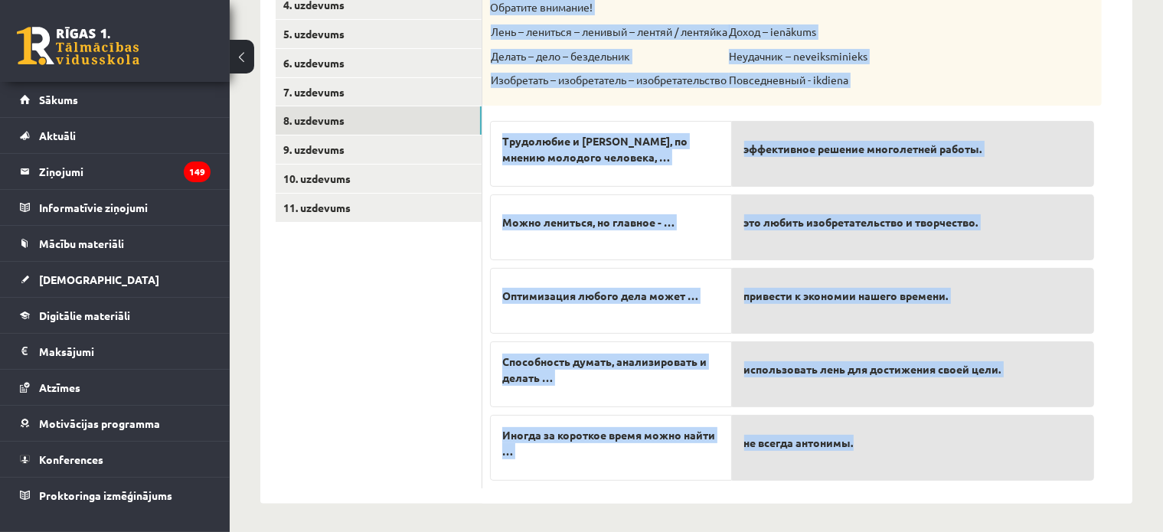
drag, startPoint x: 490, startPoint y: 124, endPoint x: 940, endPoint y: 440, distance: 549.7
click at [940, 440] on div "5p Прослушайте текст и соедините начало и конец предложений. https://www.zvaigz…" at bounding box center [793, 204] width 620 height 569
copy div "Обратите внимание! Лень – лениться – ленивый – лентяй / лентяйка Делать – дело …"
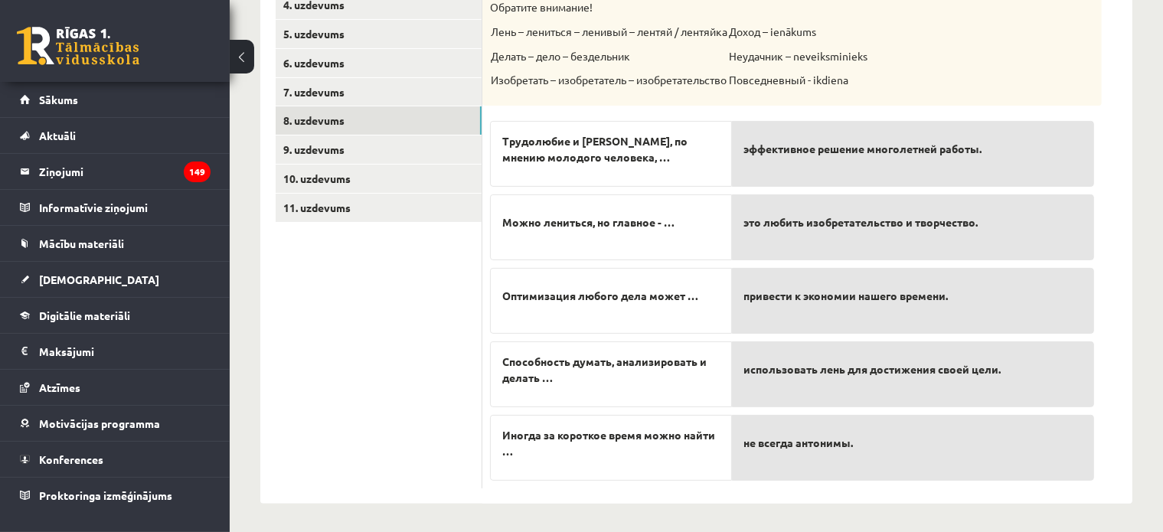
click at [849, 457] on p "не всегда антонимы." at bounding box center [913, 443] width 338 height 32
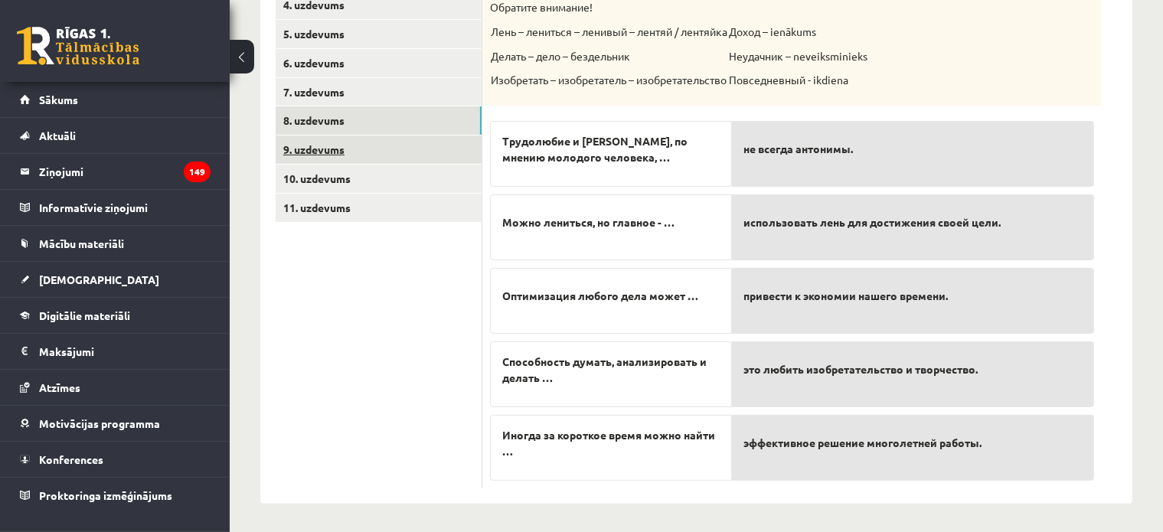
click at [343, 139] on link "9. uzdevums" at bounding box center [379, 150] width 206 height 28
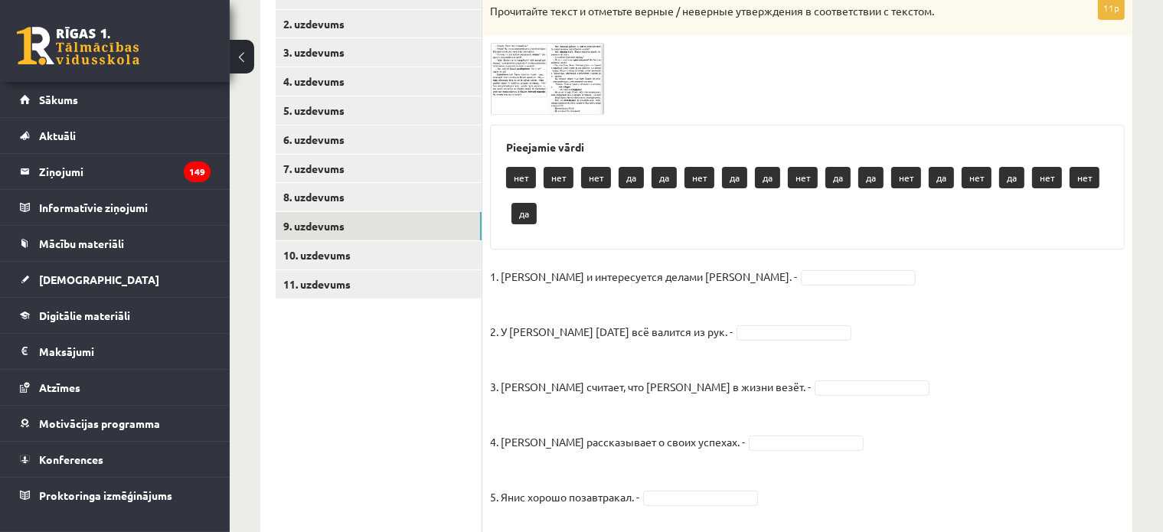
scroll to position [141, 0]
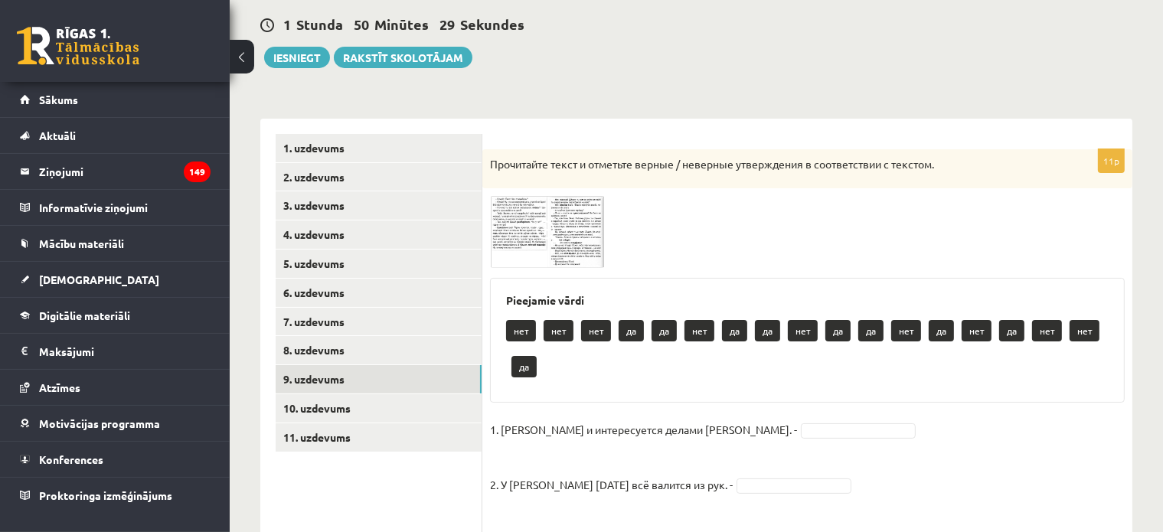
click at [543, 222] on span at bounding box center [548, 233] width 25 height 25
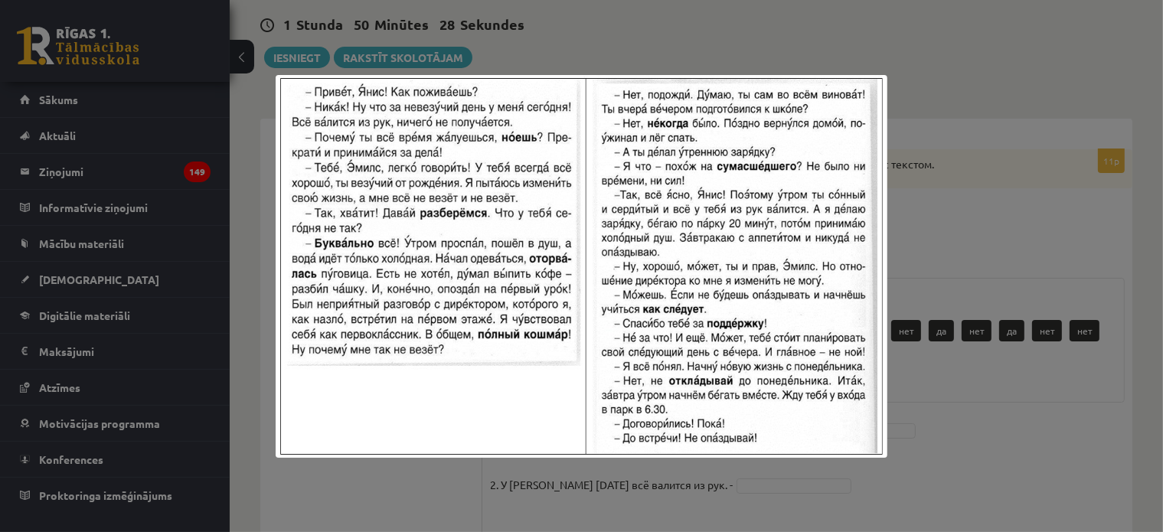
click at [887, 206] on img at bounding box center [581, 266] width 611 height 383
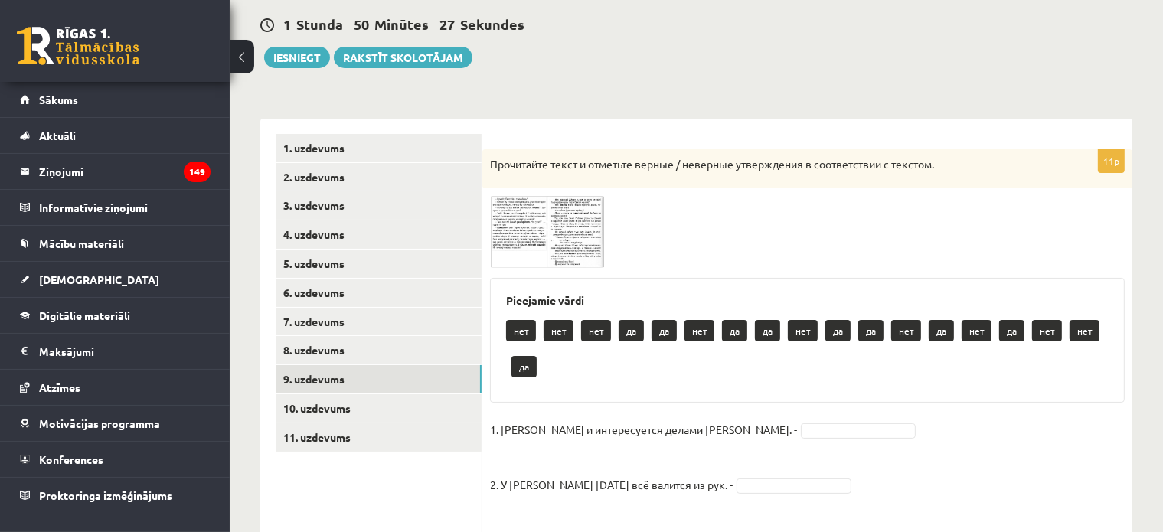
scroll to position [218, 0]
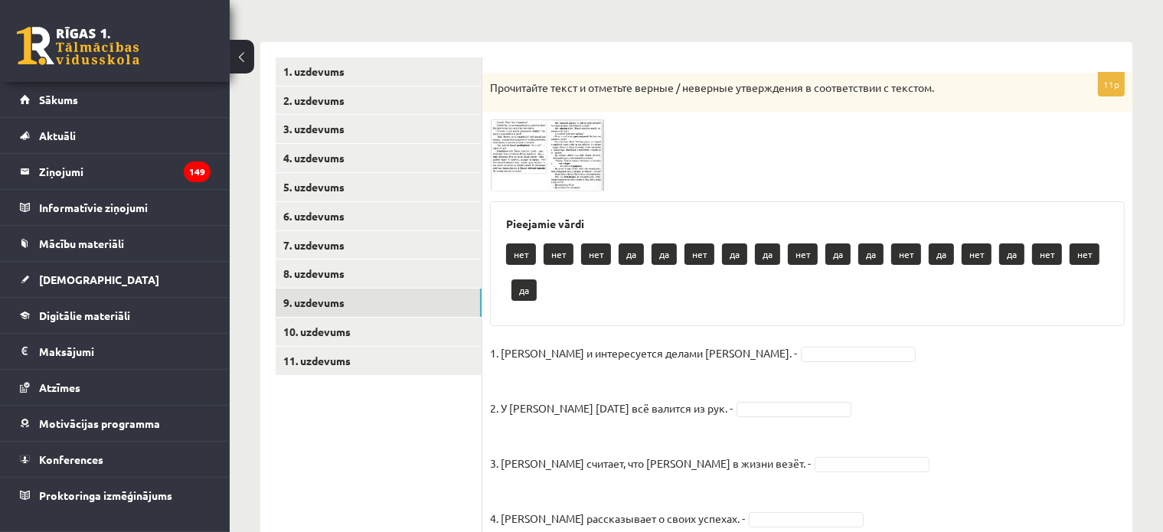
click at [509, 155] on img at bounding box center [547, 155] width 115 height 72
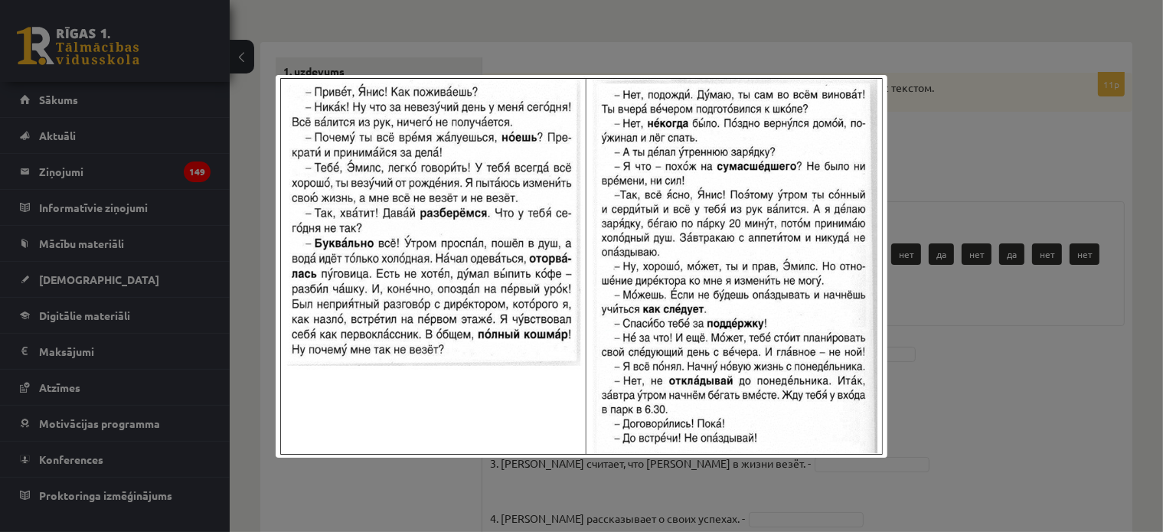
click at [986, 159] on div at bounding box center [581, 266] width 1163 height 532
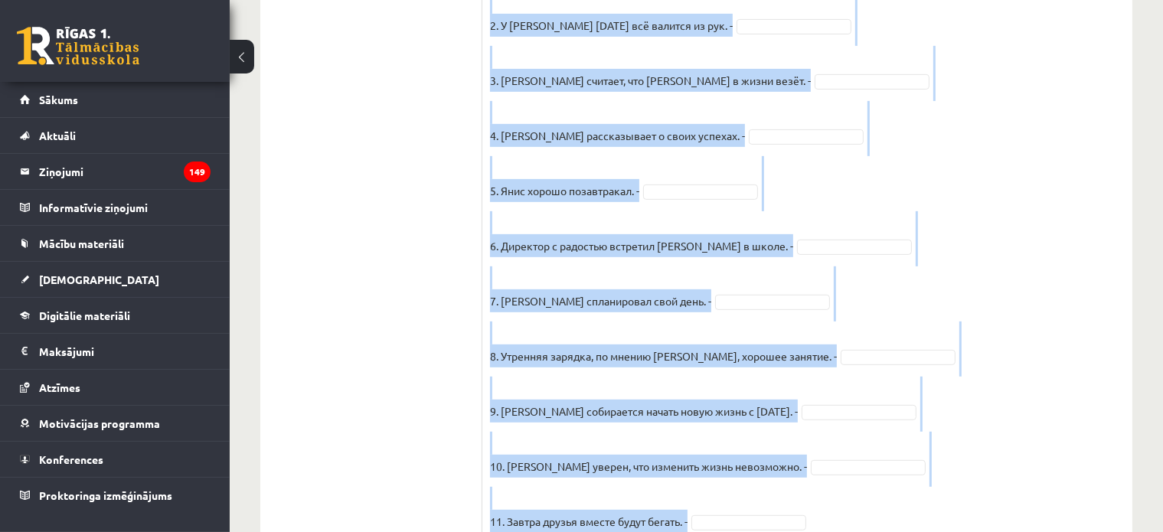
scroll to position [686, 0]
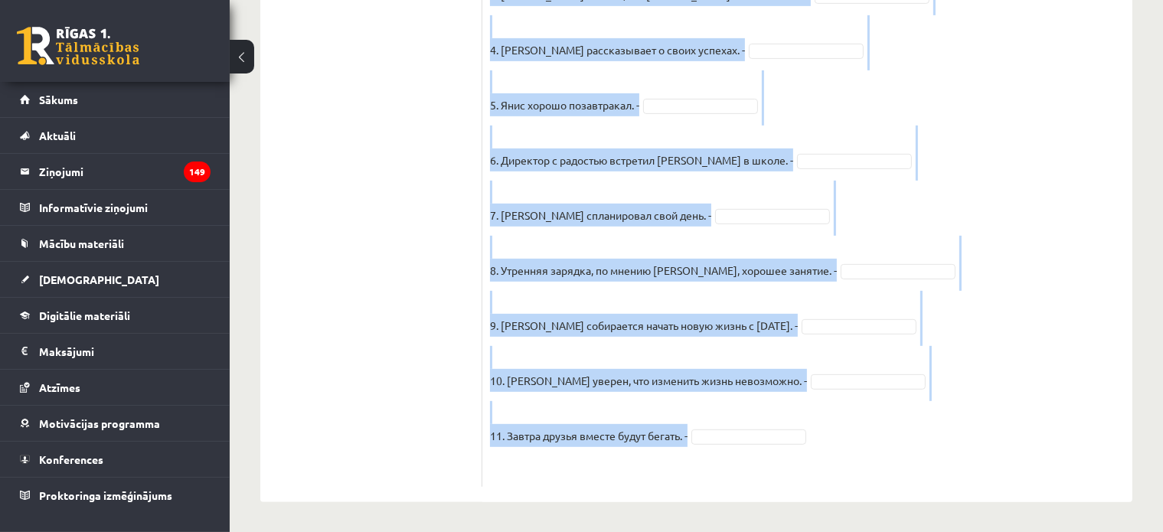
drag, startPoint x: 502, startPoint y: 223, endPoint x: 790, endPoint y: 425, distance: 351.3
click at [790, 425] on div "11p Прочитайте текст и отметьте верные / неверные утверждения в соответствии с …" at bounding box center [808, 45] width 650 height 883
copy div "Pieejamie vārdi нет нет нет да да нет да да нет да да нет да нет да нет нет да …"
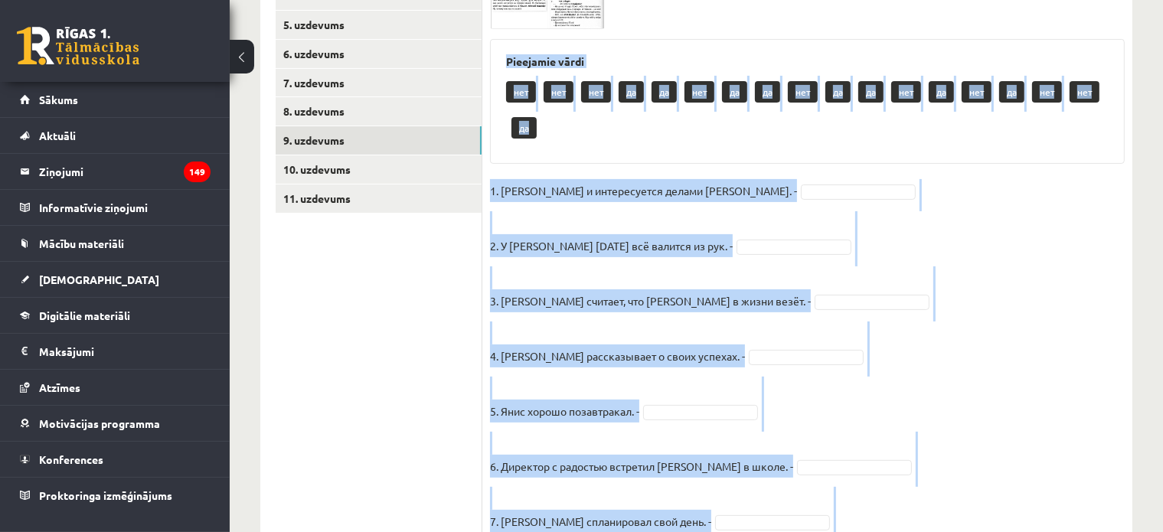
scroll to position [150, 0]
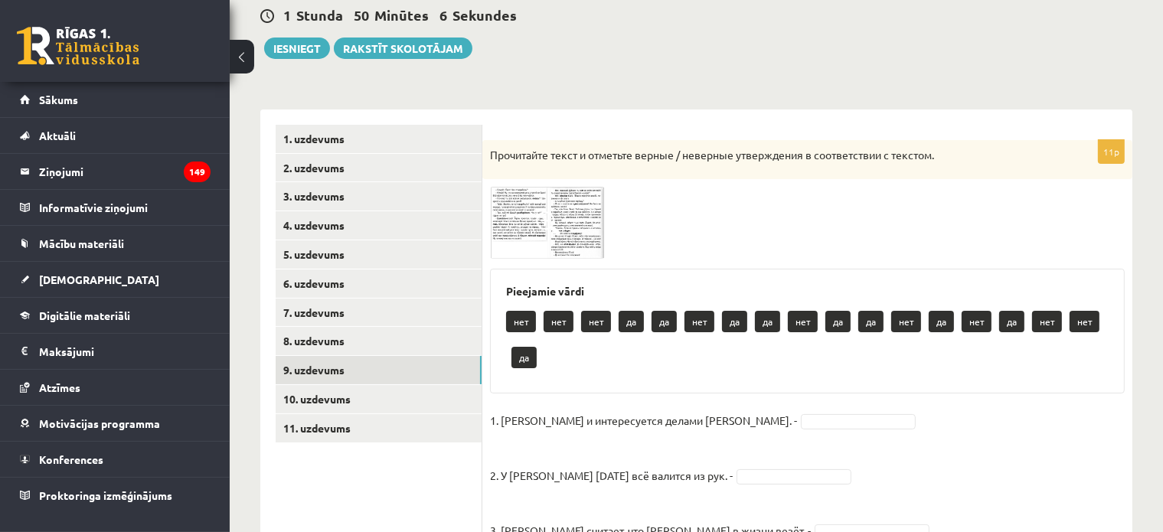
click at [699, 234] on div at bounding box center [807, 223] width 635 height 72
click at [546, 214] on span at bounding box center [548, 223] width 25 height 25
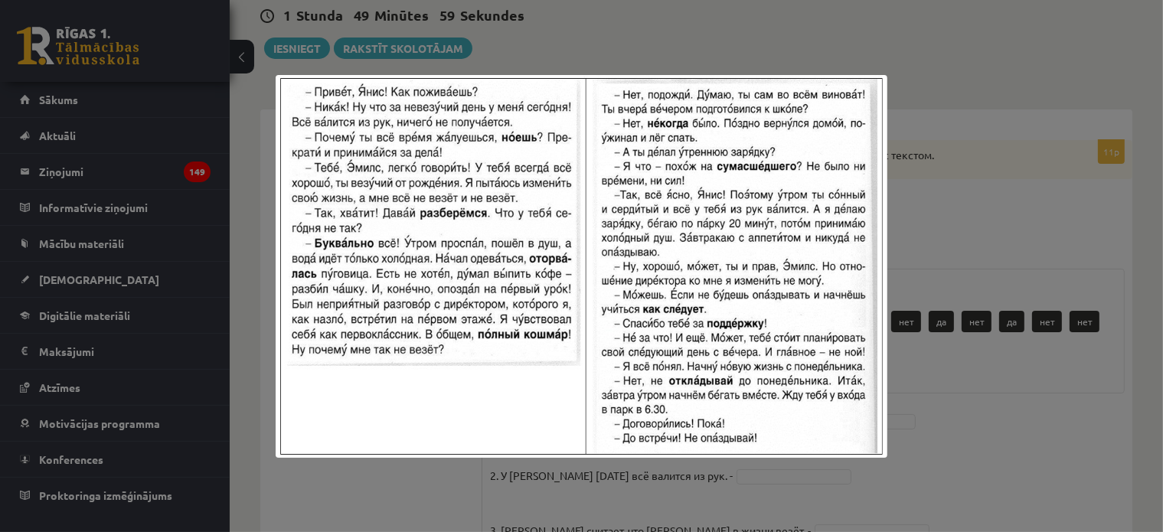
click at [927, 370] on div at bounding box center [581, 266] width 1163 height 532
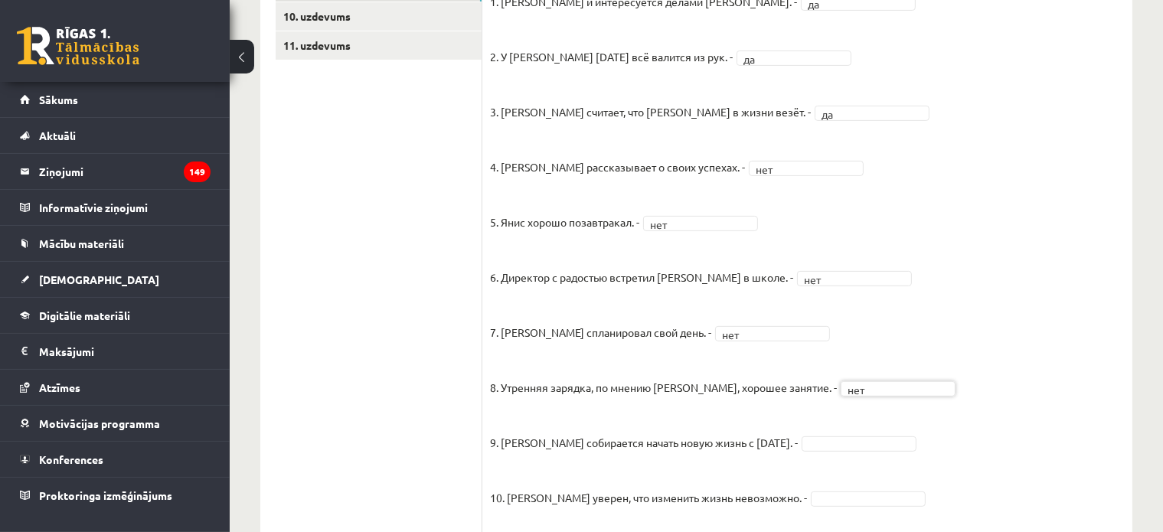
scroll to position [610, 0]
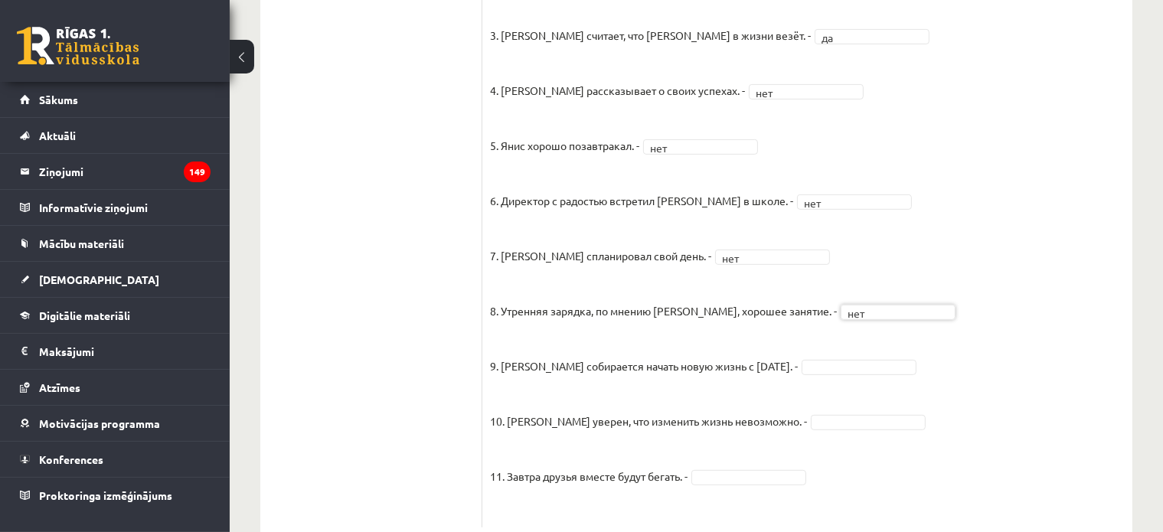
click at [802, 360] on div at bounding box center [859, 367] width 115 height 15
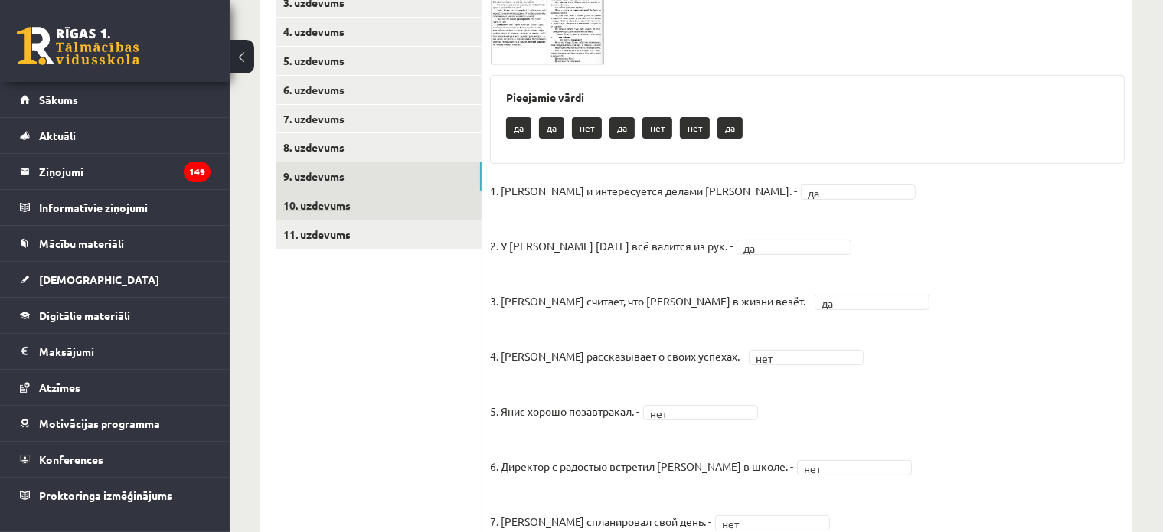
scroll to position [267, 0]
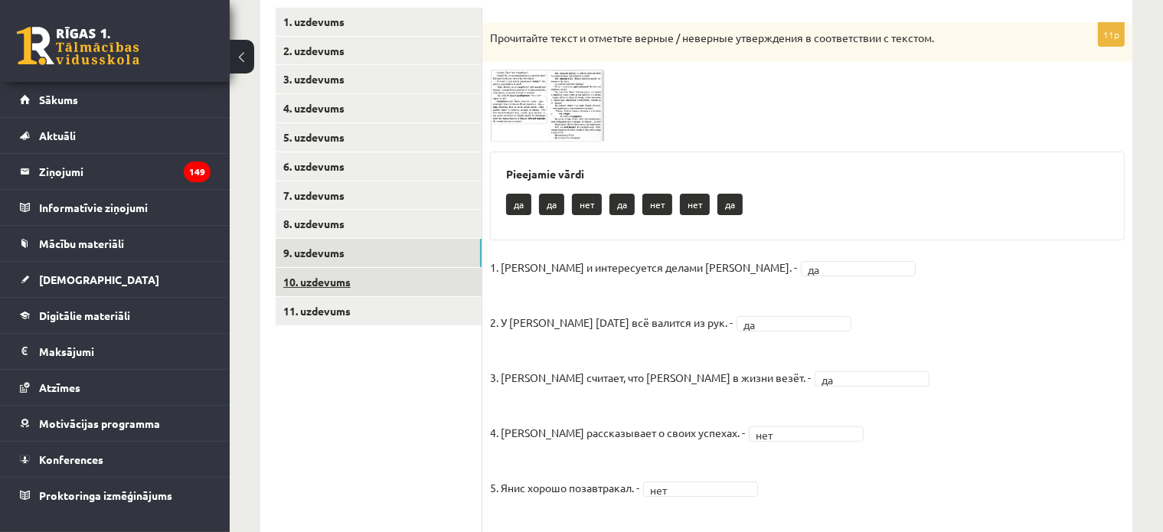
click at [322, 280] on link "10. uzdevums" at bounding box center [379, 282] width 206 height 28
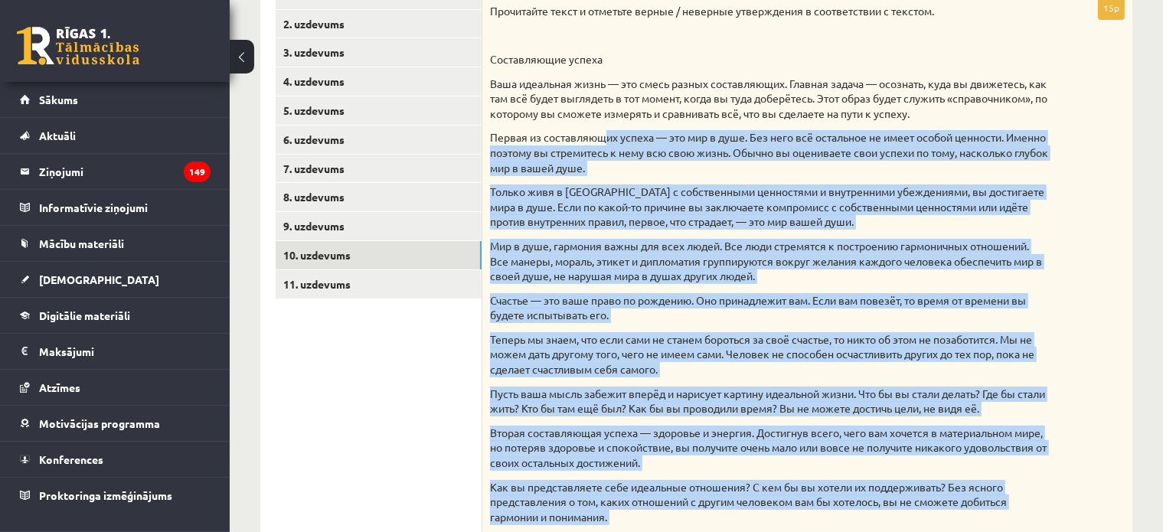
scroll to position [218, 0]
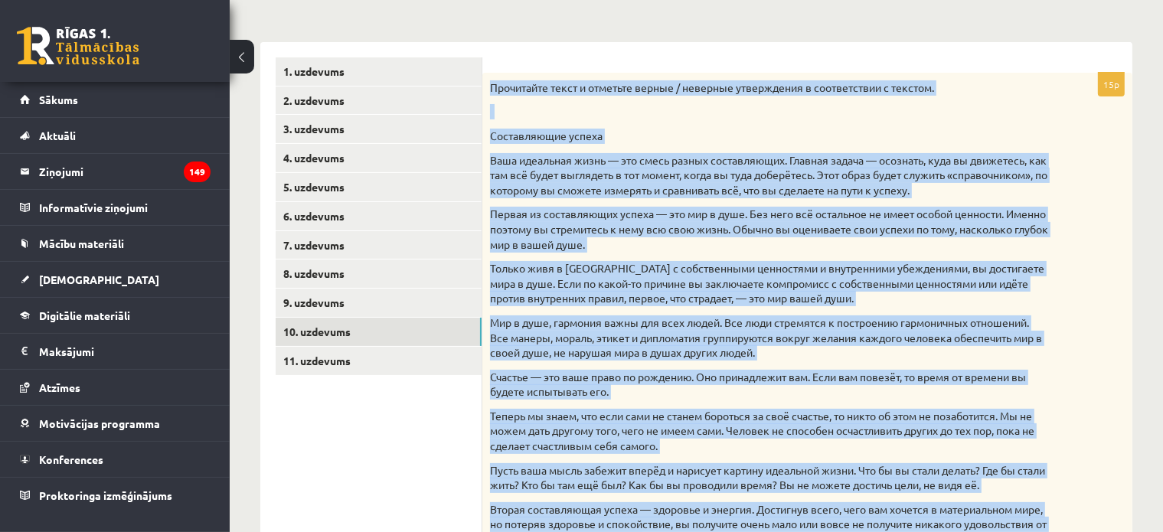
drag, startPoint x: 780, startPoint y: 455, endPoint x: 486, endPoint y: 82, distance: 475.0
copy div "Прочитайте текст и отметьте верные / неверные утверждения в соответствии с текс…"
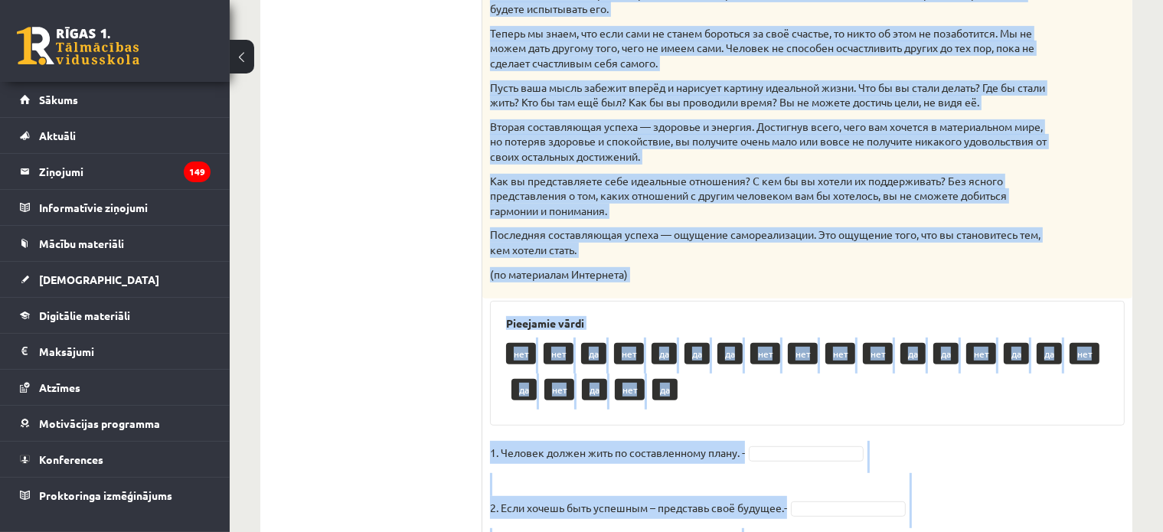
scroll to position [983, 0]
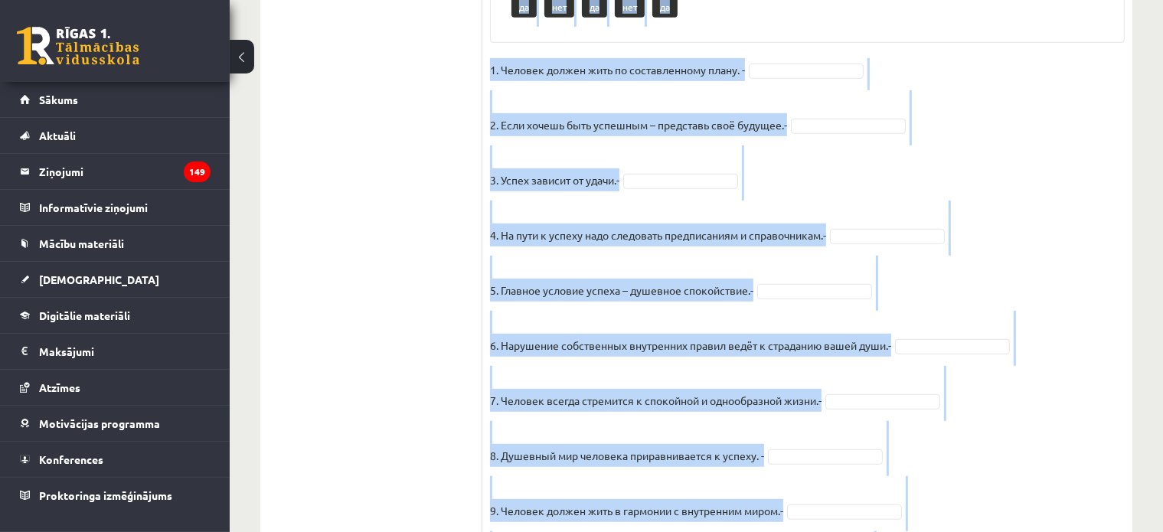
click at [1016, 115] on fieldset "1. Человек должен жить по составленному плану. - 2. Если хочешь быть успешным –…" at bounding box center [807, 460] width 635 height 804
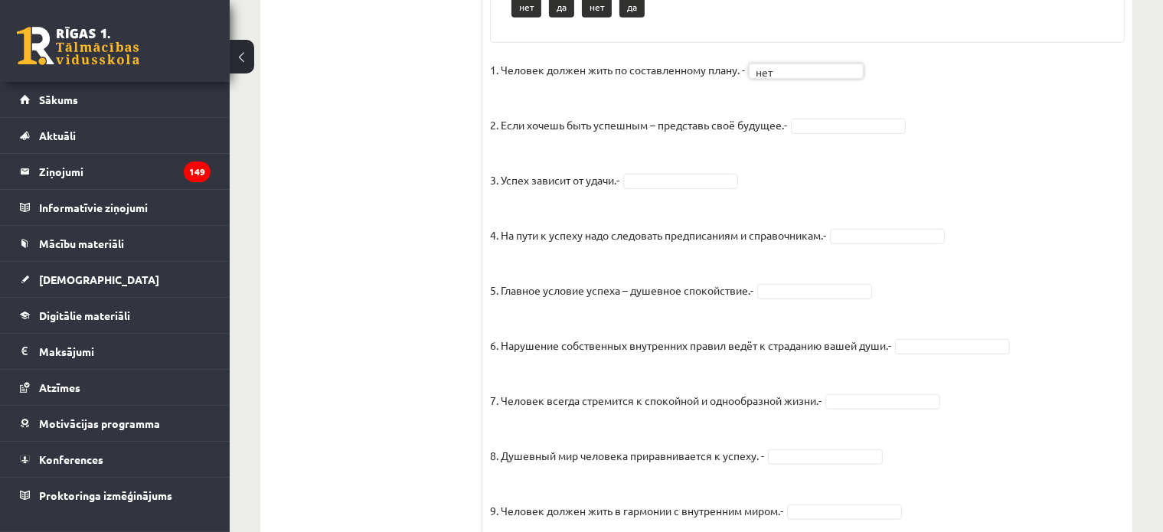
click at [799, 113] on fieldset "1. Человек должен жить по составленному плану. - нет *** 2. Если хочешь быть ус…" at bounding box center [807, 460] width 635 height 804
drag, startPoint x: 855, startPoint y: 235, endPoint x: 847, endPoint y: 240, distance: 8.9
click at [803, 282] on fieldset "1. Человек должен жить по составленному плану. - нет *** 2. Если хочешь быть ус…" at bounding box center [807, 460] width 635 height 804
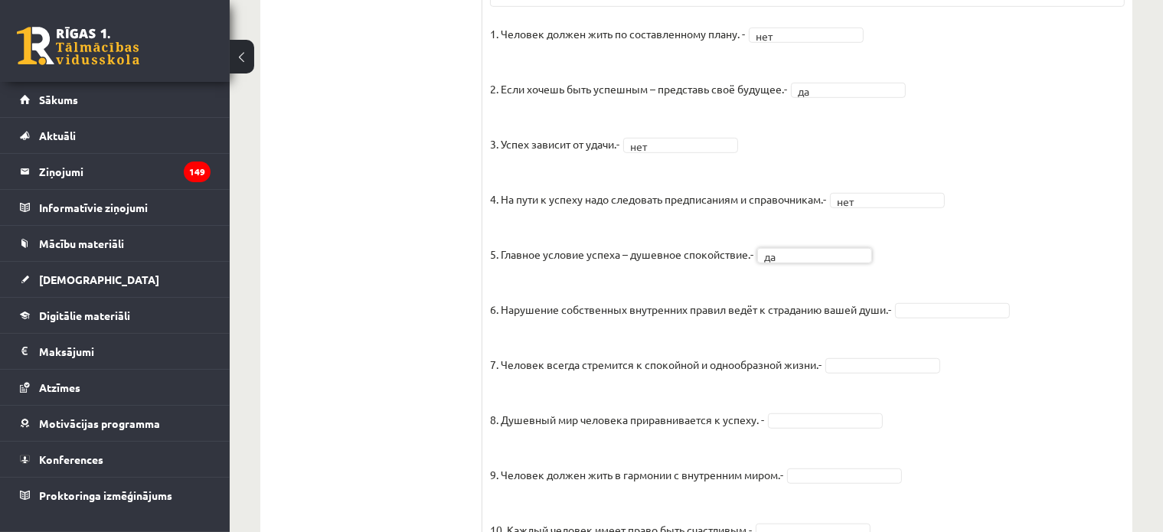
click at [928, 296] on fieldset "1. Человек должен жить по составленному плану. - нет *** 2. Если хочешь быть ус…" at bounding box center [807, 424] width 635 height 804
click at [839, 348] on fieldset "1. Человек должен жить по составленному плану. - нет *** 2. Если хочешь быть ус…" at bounding box center [807, 424] width 635 height 804
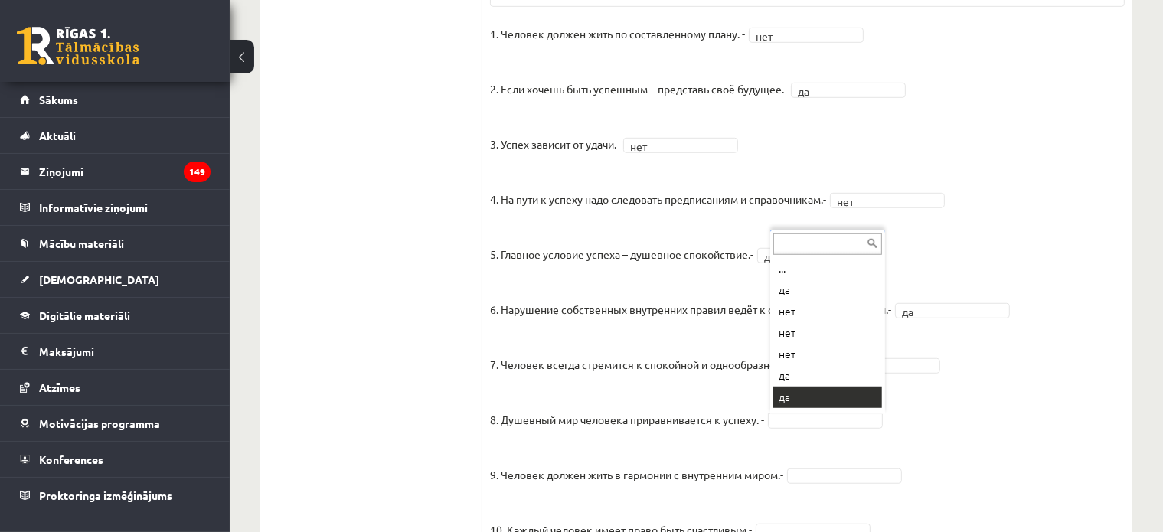
scroll to position [18, 0]
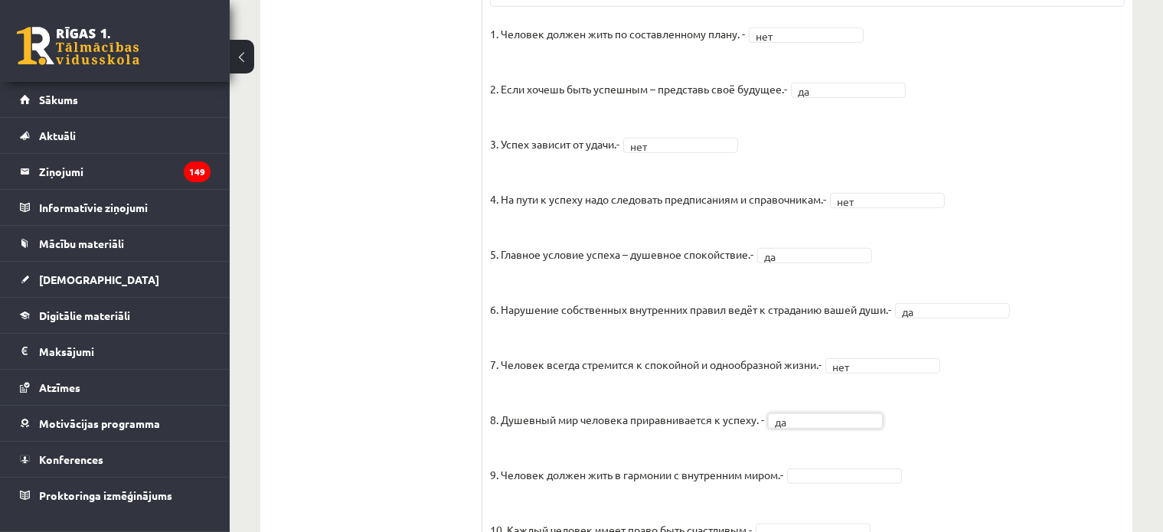
drag, startPoint x: 796, startPoint y: 463, endPoint x: 804, endPoint y: 468, distance: 9.6
click at [797, 463] on fieldset "1. Человек должен жить по составленному плану. - нет *** 2. Если хочешь быть ус…" at bounding box center [807, 424] width 635 height 804
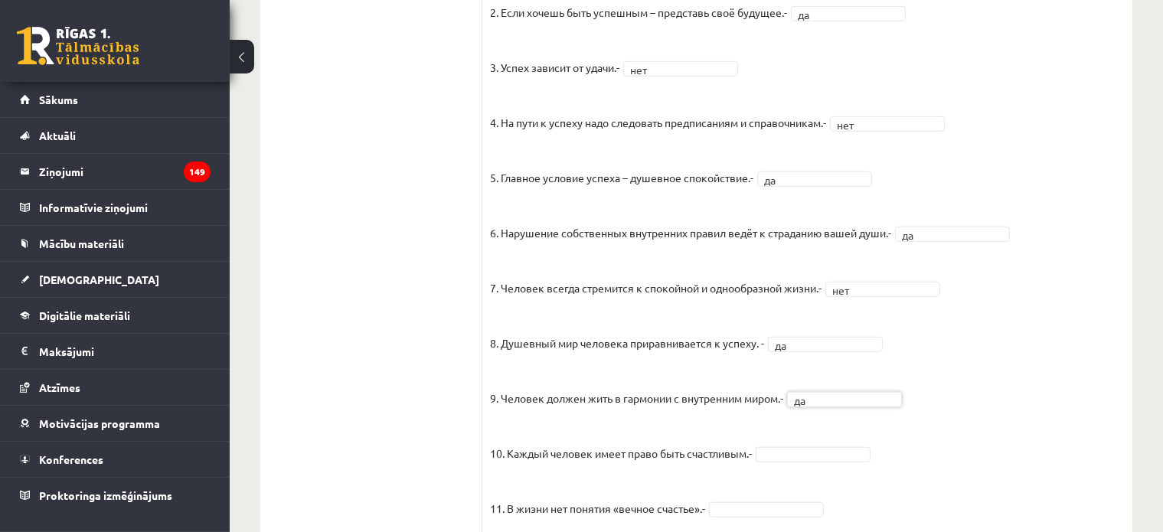
click at [801, 443] on fieldset "1. Человек должен жить по составленному плану. - нет *** 2. Если хочешь быть ус…" at bounding box center [807, 348] width 635 height 804
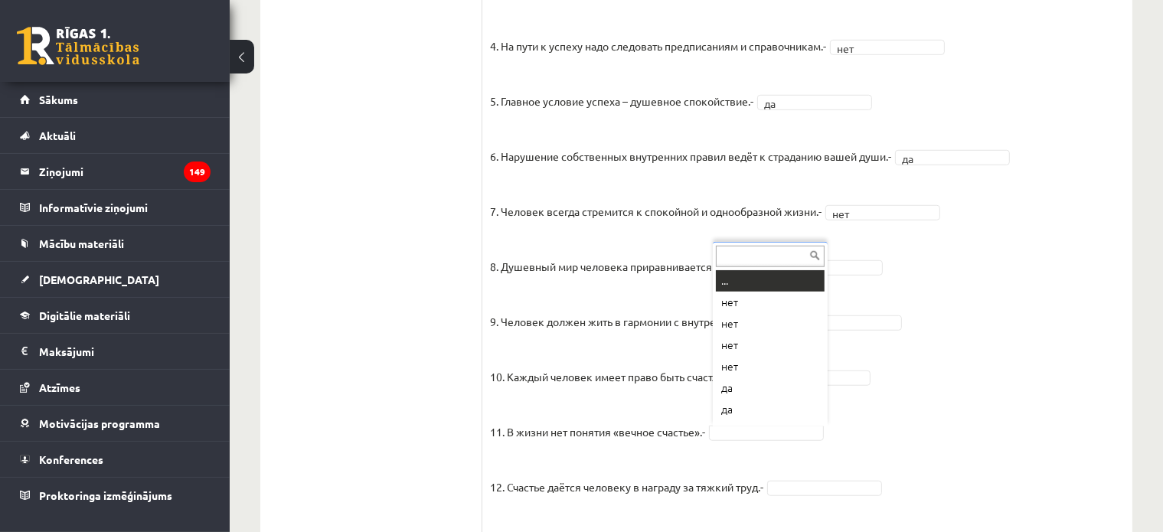
scroll to position [18, 0]
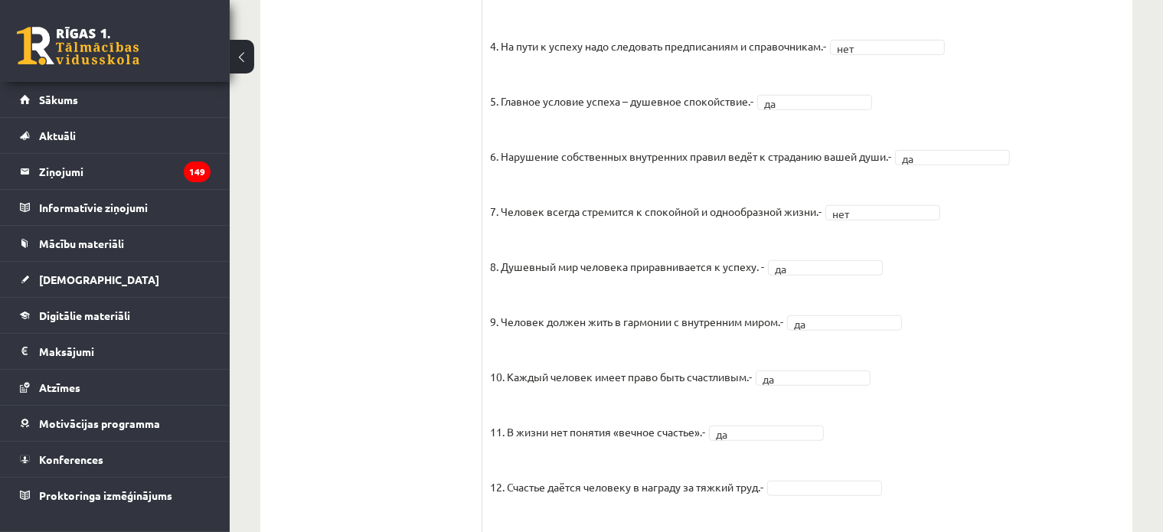
click at [787, 477] on fieldset "1. Человек должен жить по составленному плану. - нет *** 2. Если хочешь быть ус…" at bounding box center [807, 271] width 635 height 804
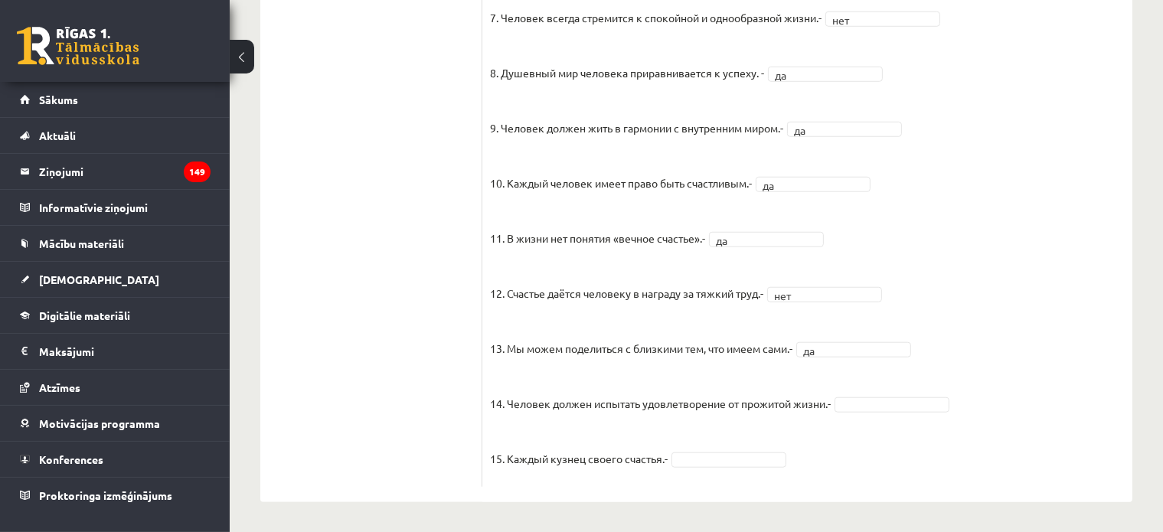
click at [861, 395] on fieldset "1. Человек должен жить по составленному плану. - нет *** 2. Если хочешь быть ус…" at bounding box center [807, 77] width 635 height 804
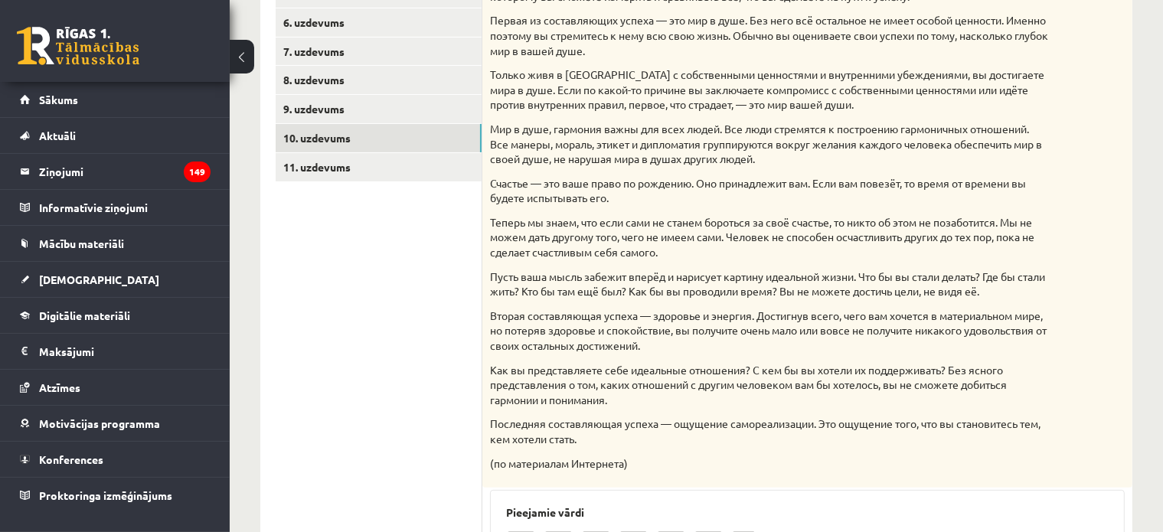
scroll to position [258, 0]
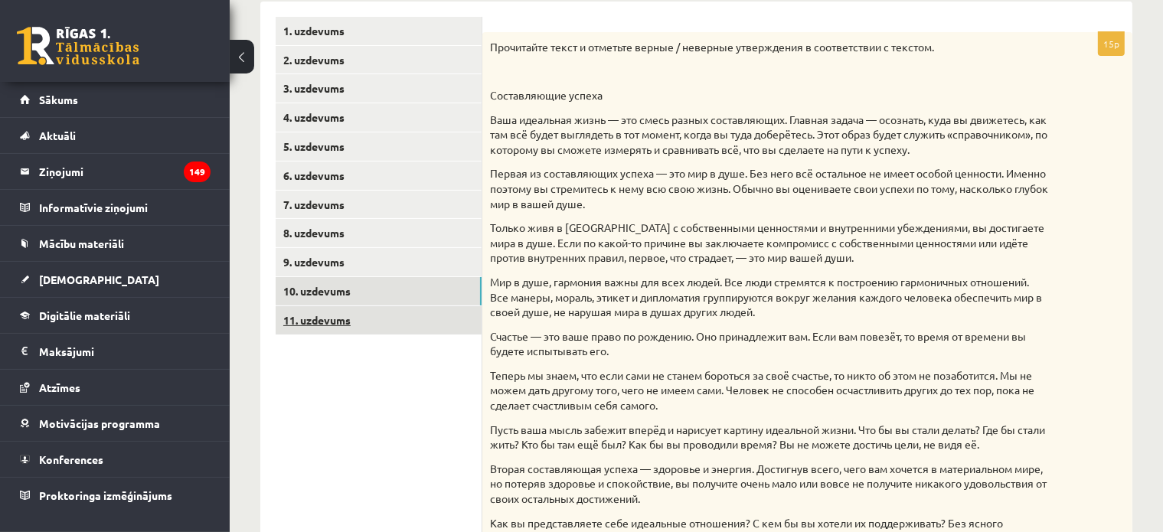
click at [334, 312] on link "11. uzdevums" at bounding box center [379, 320] width 206 height 28
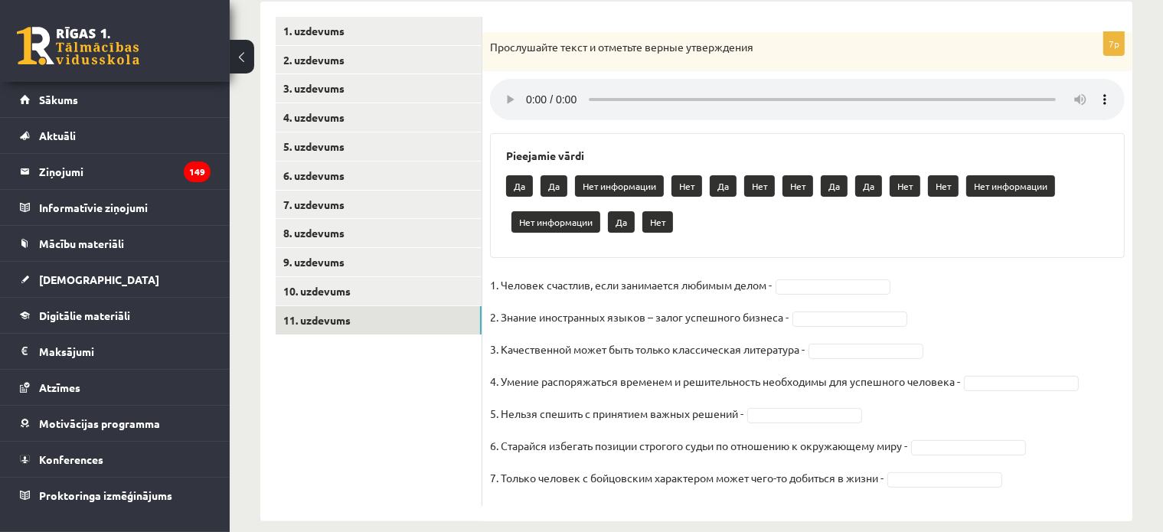
click at [821, 278] on fieldset "1. Человек счастлив, если занимается любимым делом - 2. Знание иностранных язык…" at bounding box center [807, 385] width 635 height 225
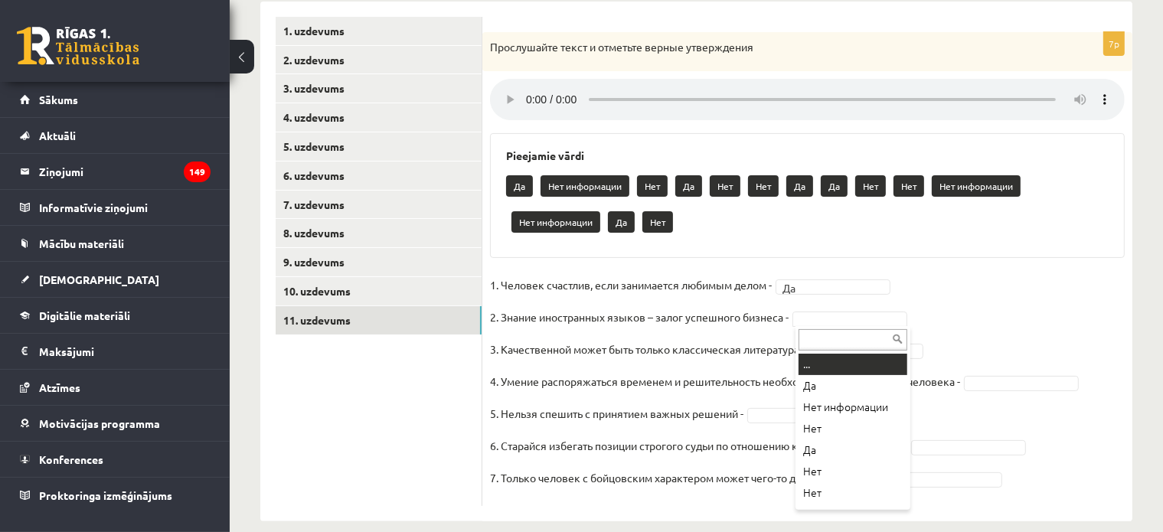
drag, startPoint x: 846, startPoint y: 317, endPoint x: 833, endPoint y: 375, distance: 58.7
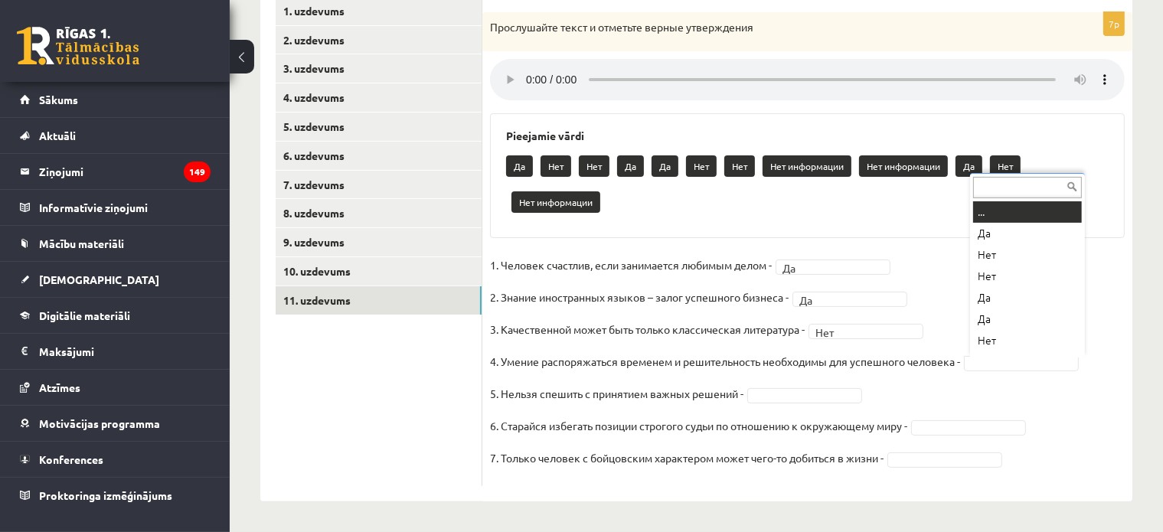
scroll to position [18, 0]
drag, startPoint x: 1000, startPoint y: 296, endPoint x: 979, endPoint y: 309, distance: 24.7
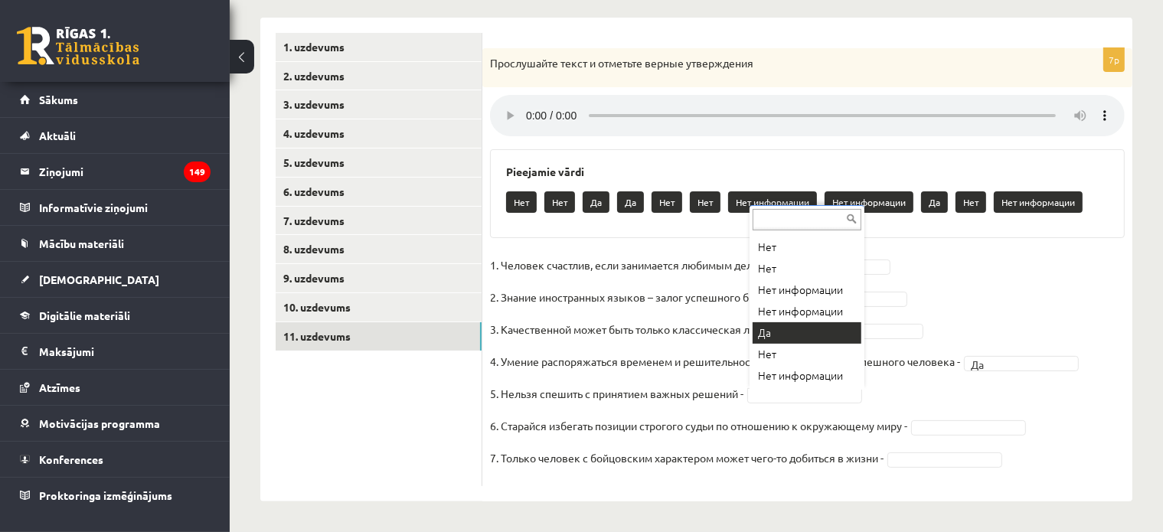
scroll to position [114, 0]
drag, startPoint x: 777, startPoint y: 367, endPoint x: 777, endPoint y: 358, distance: 9.2
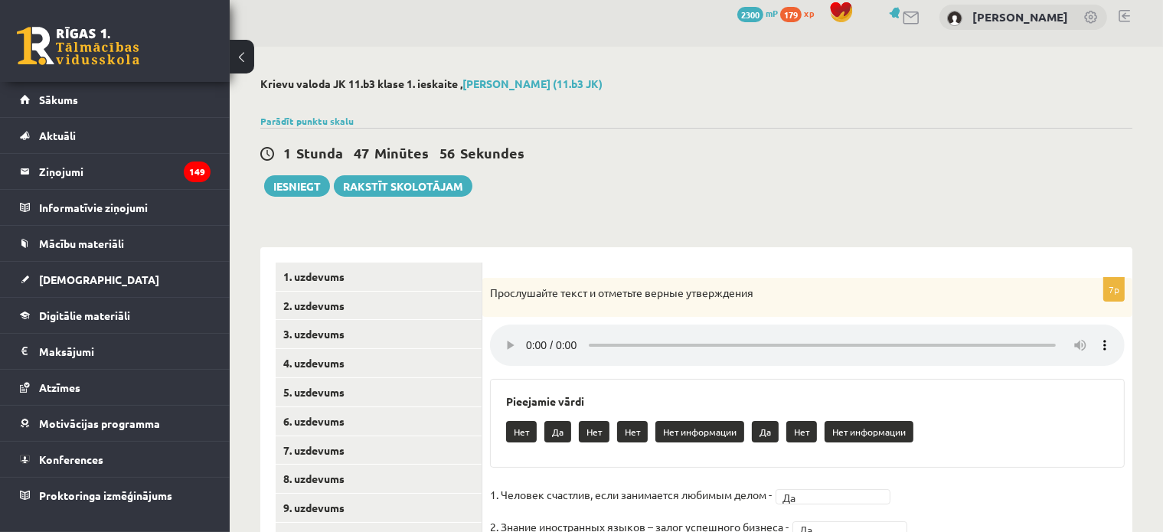
scroll to position [0, 0]
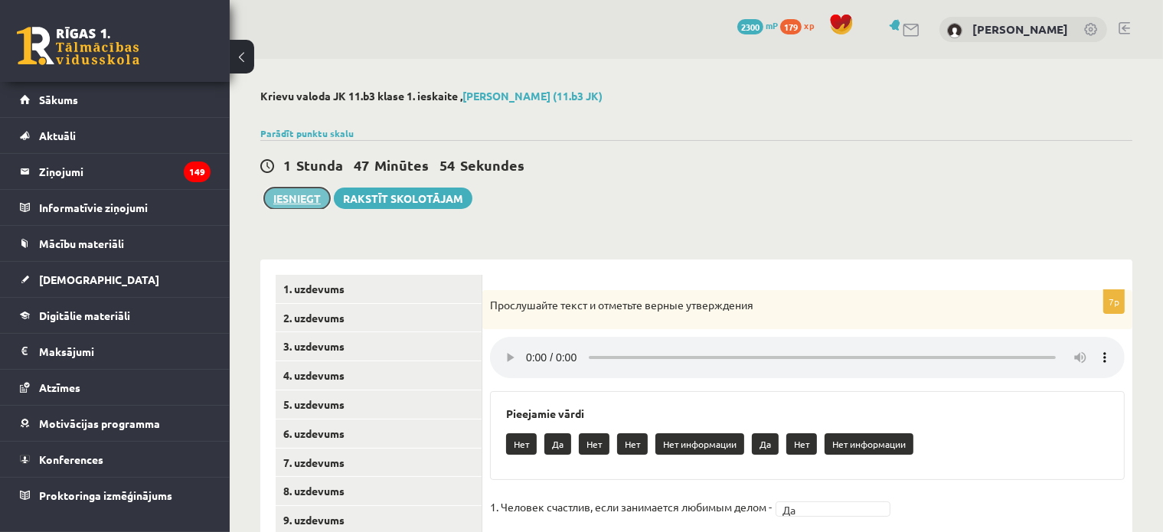
click at [307, 195] on button "Iesniegt" at bounding box center [297, 198] width 66 height 21
